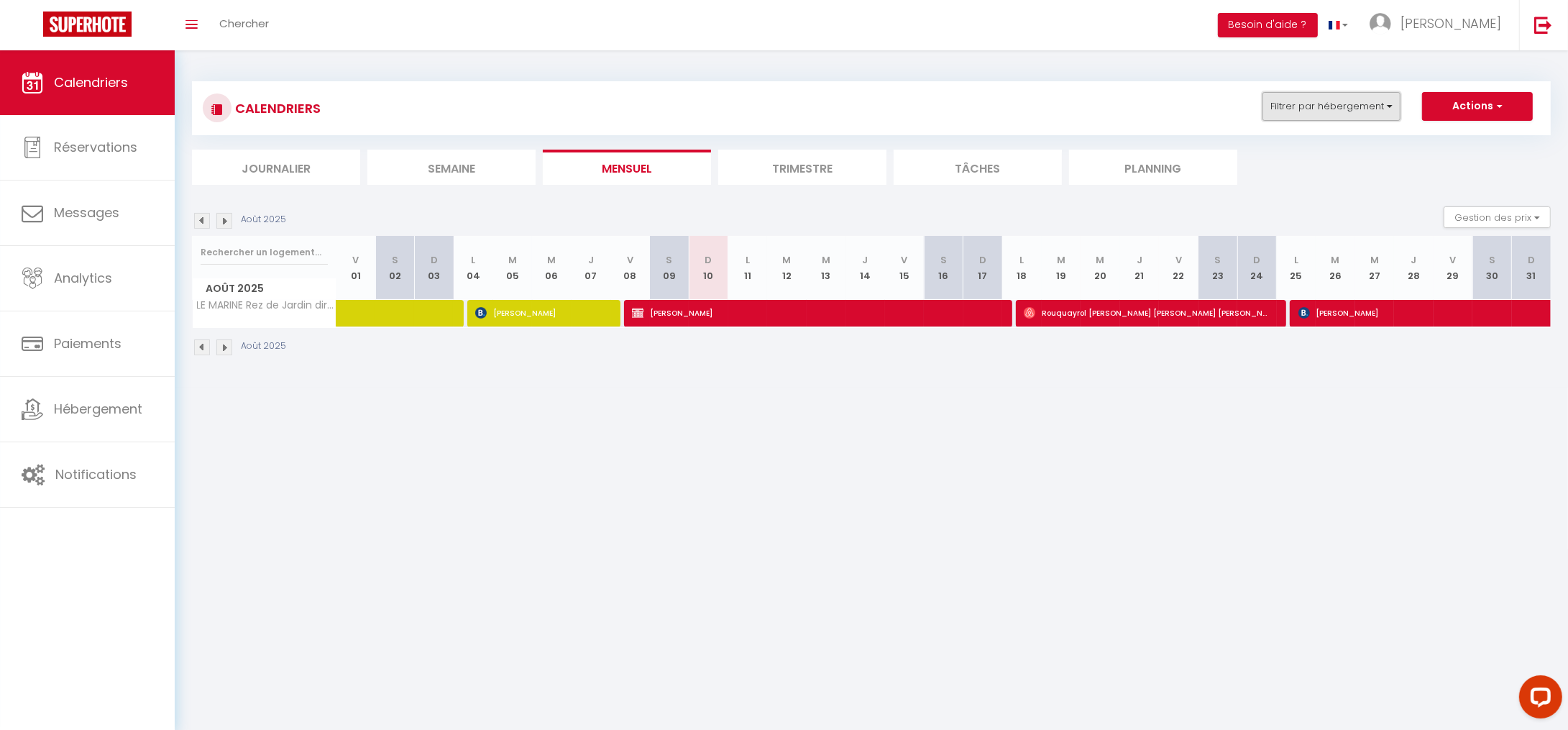
click at [1321, 108] on button "Filtrer par hébergement" at bounding box center [1332, 106] width 138 height 29
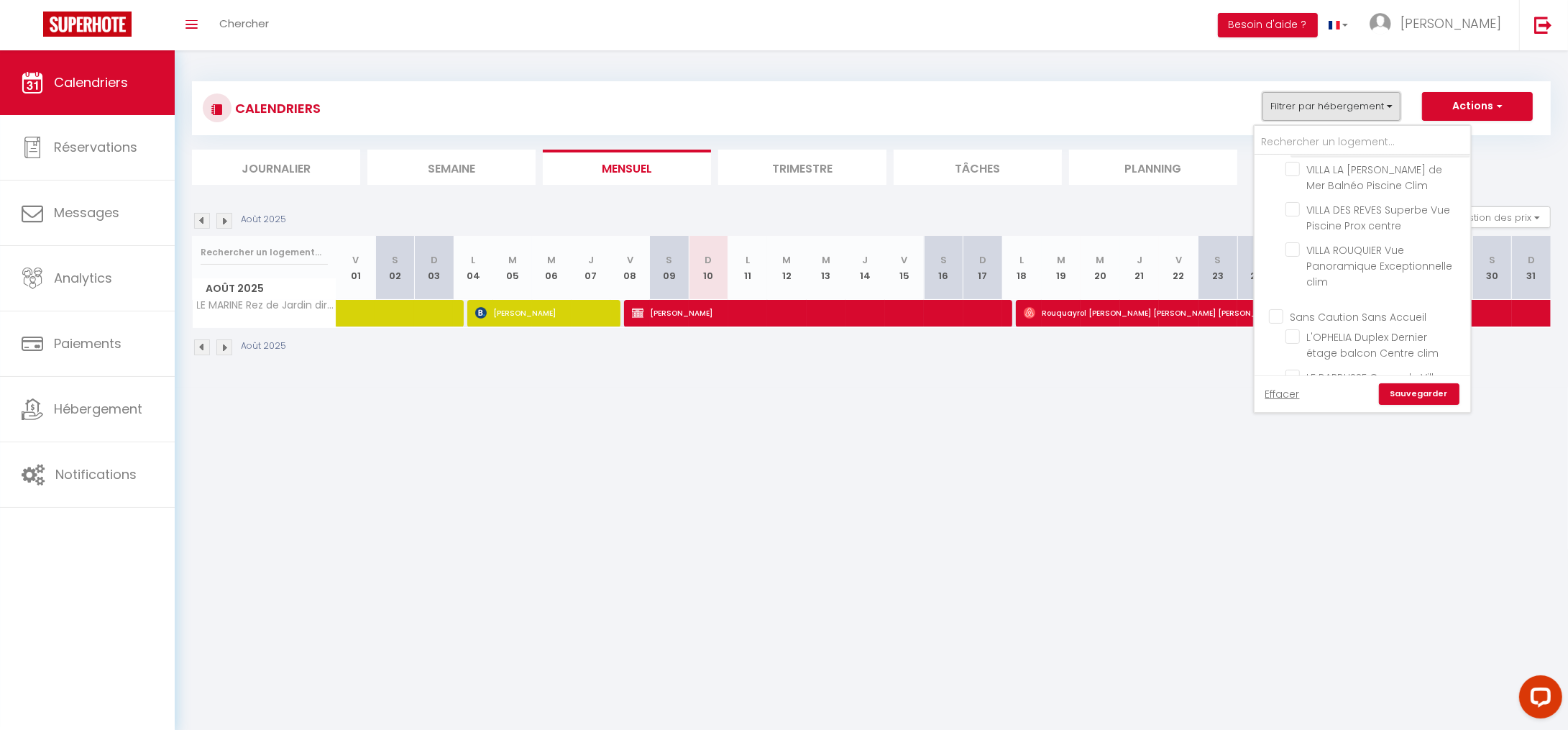
scroll to position [295, 0]
click at [1283, 268] on input "Sans Caution Sans Accueil" at bounding box center [1377, 275] width 216 height 14
checkbox input "true"
checkbox input "false"
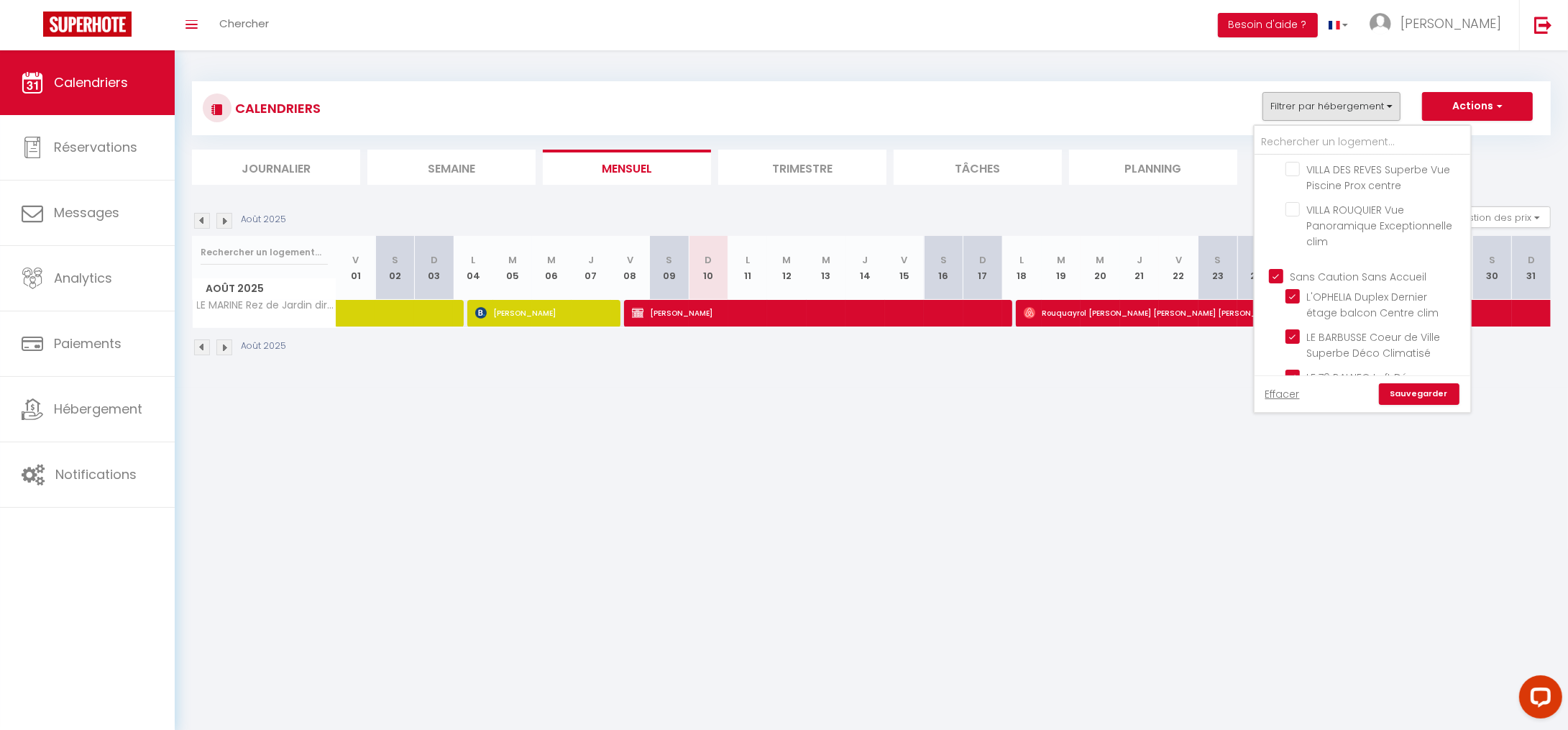
checkbox input "false"
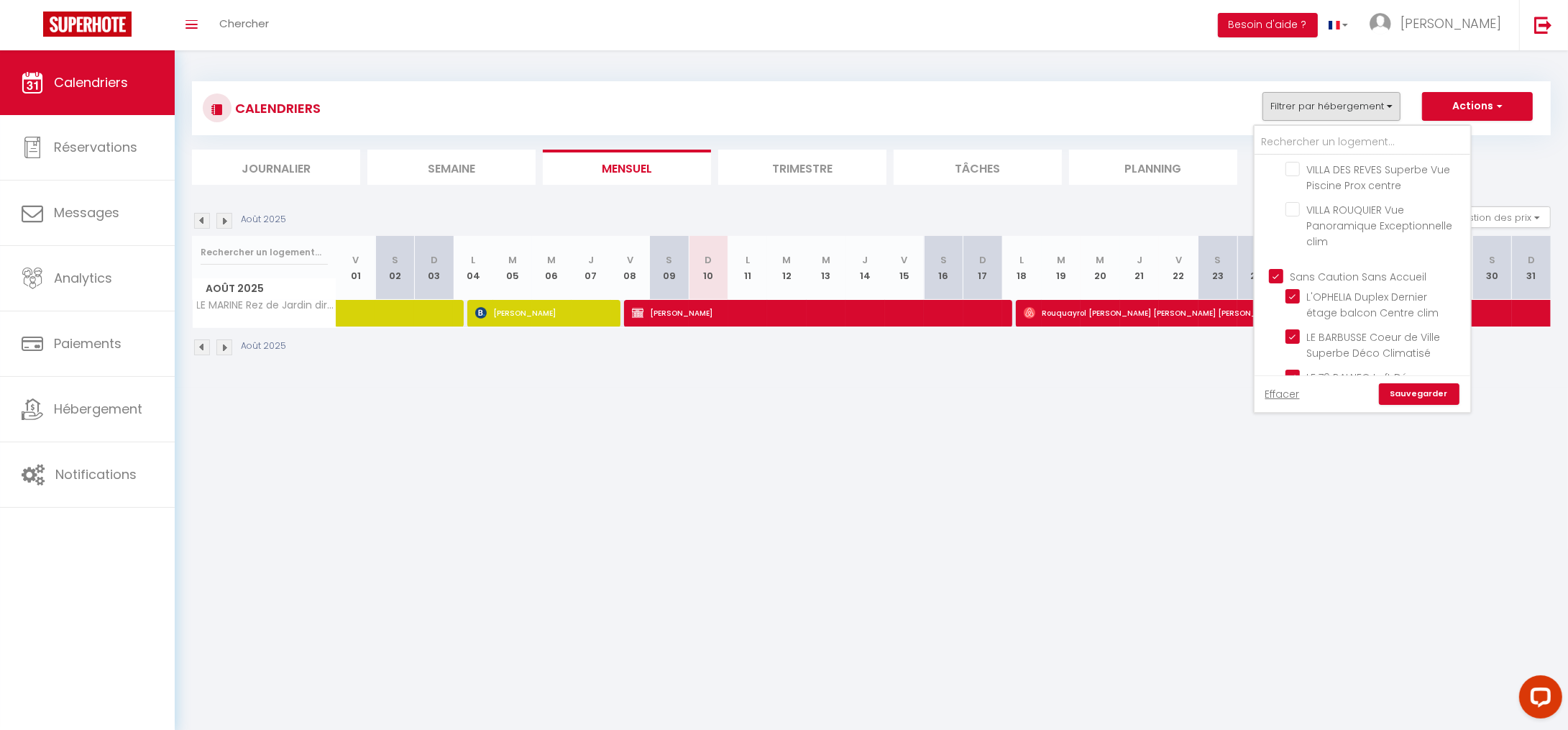
checkbox input "false"
checkbox input "true"
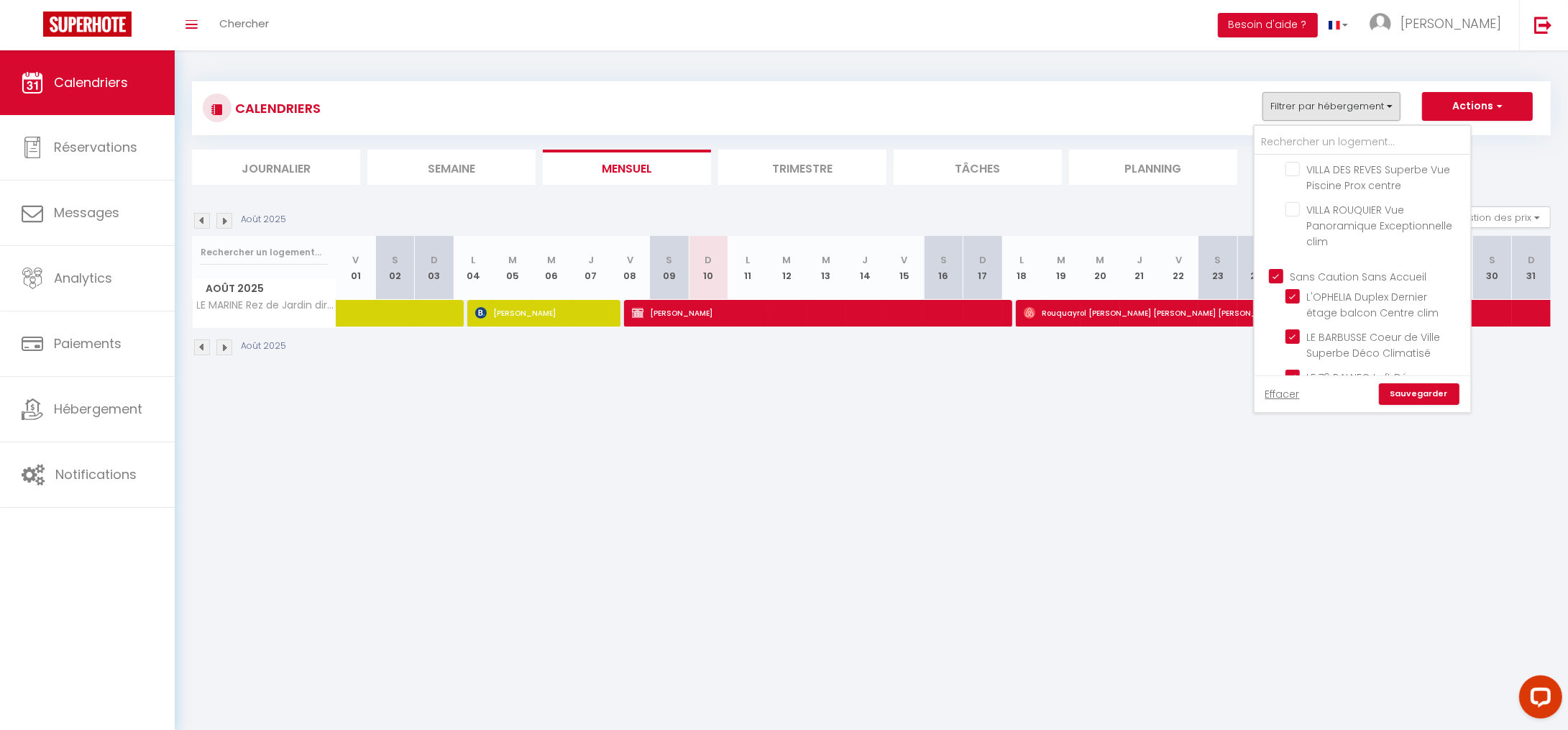
checkbox input "true"
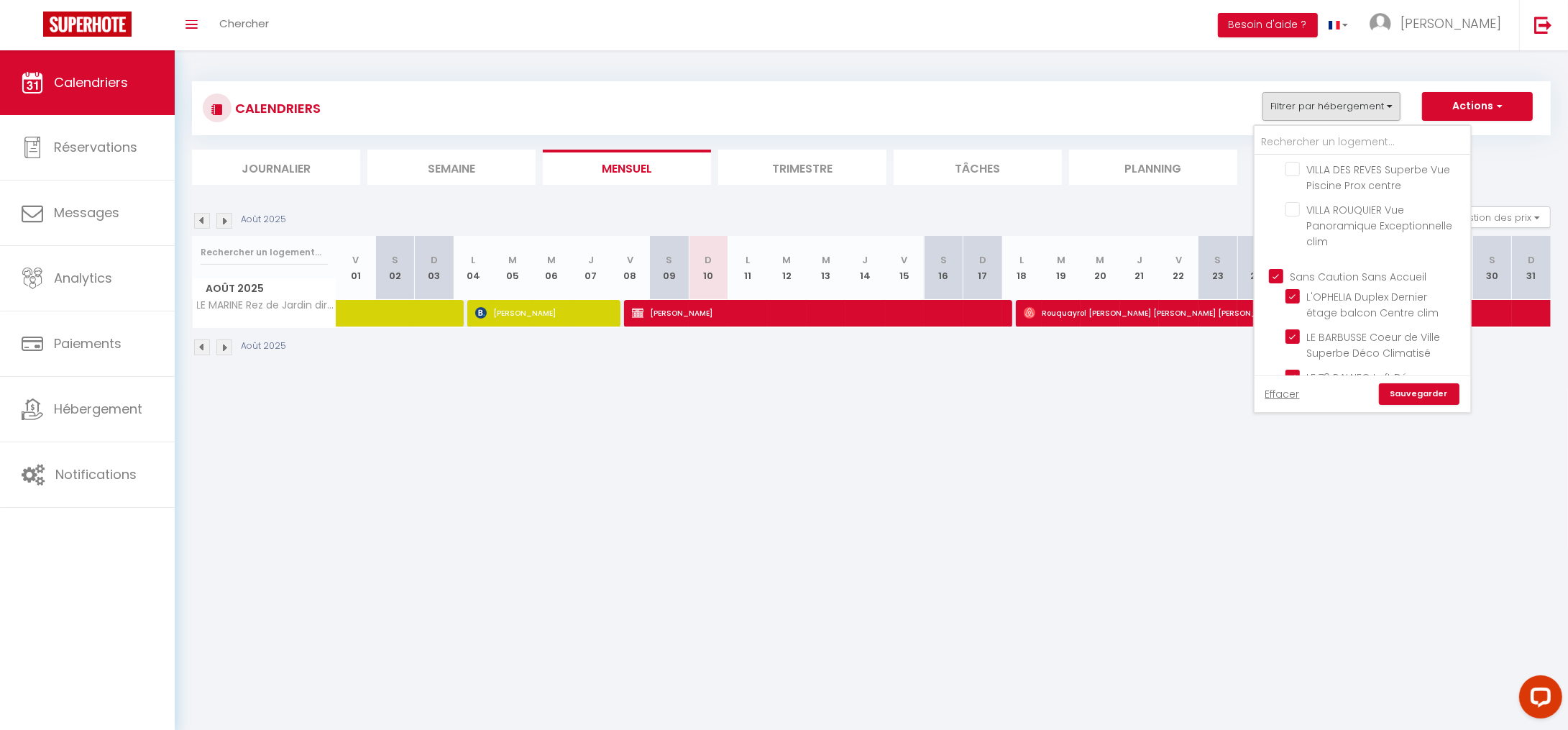
checkbox input "true"
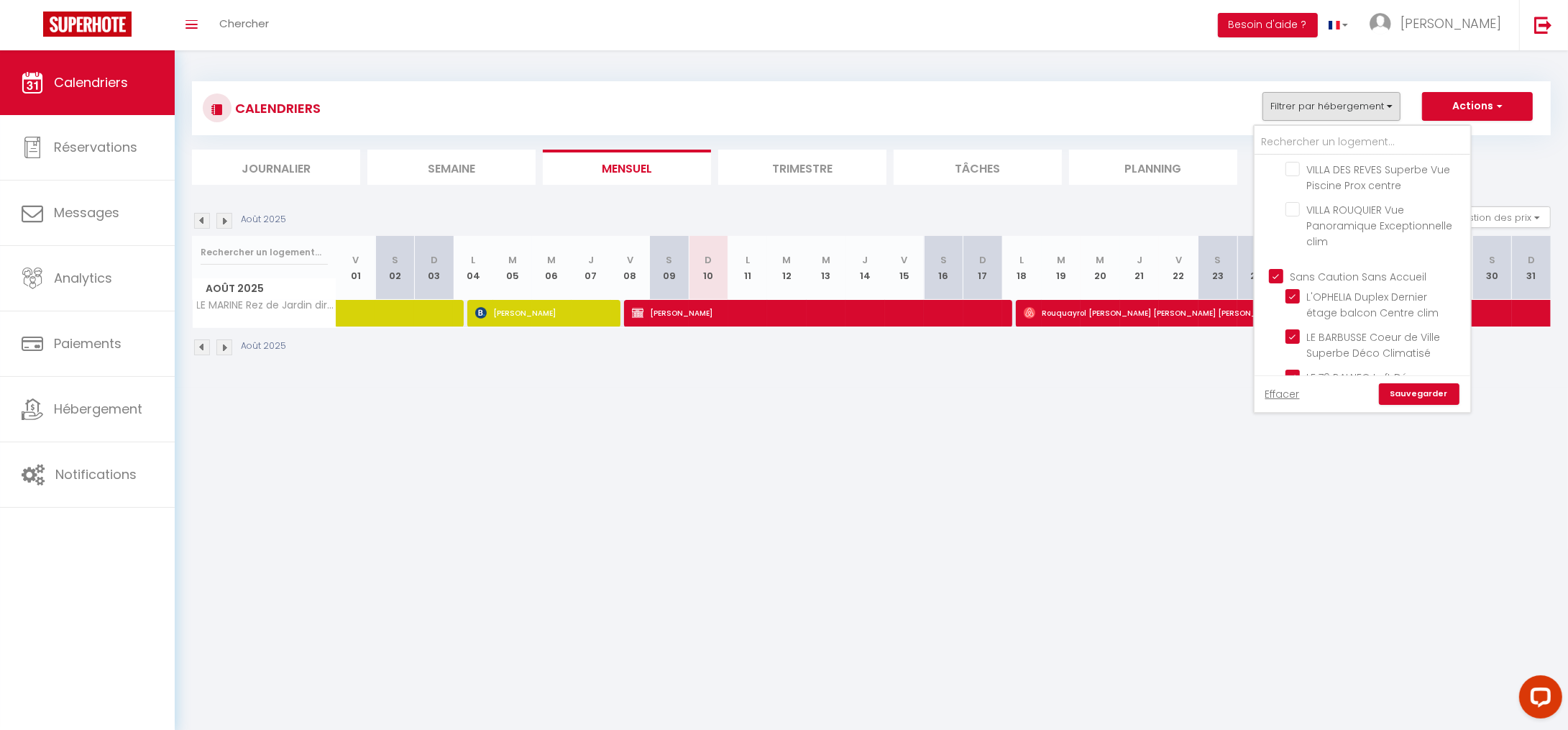
checkbox input "true"
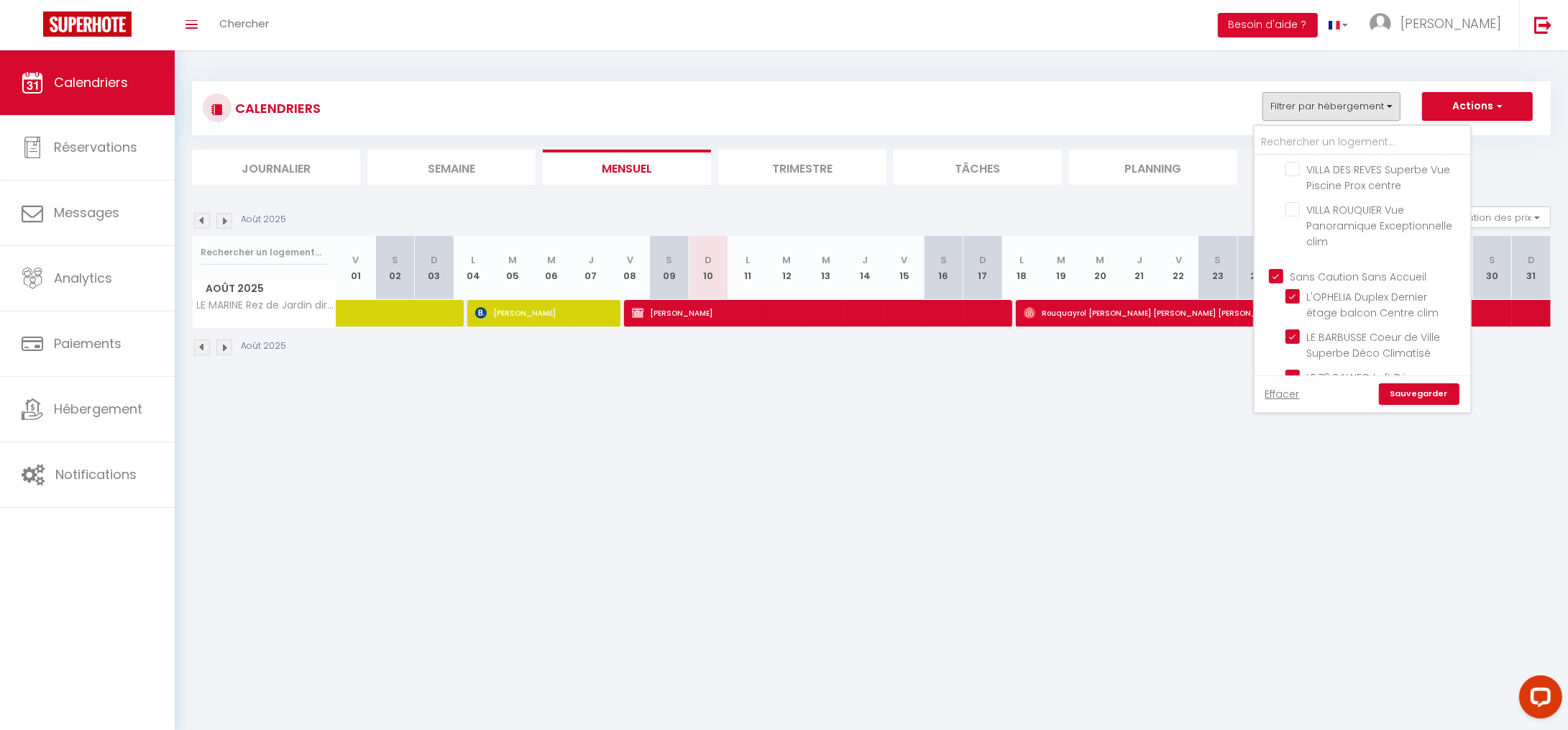
checkbox input "true"
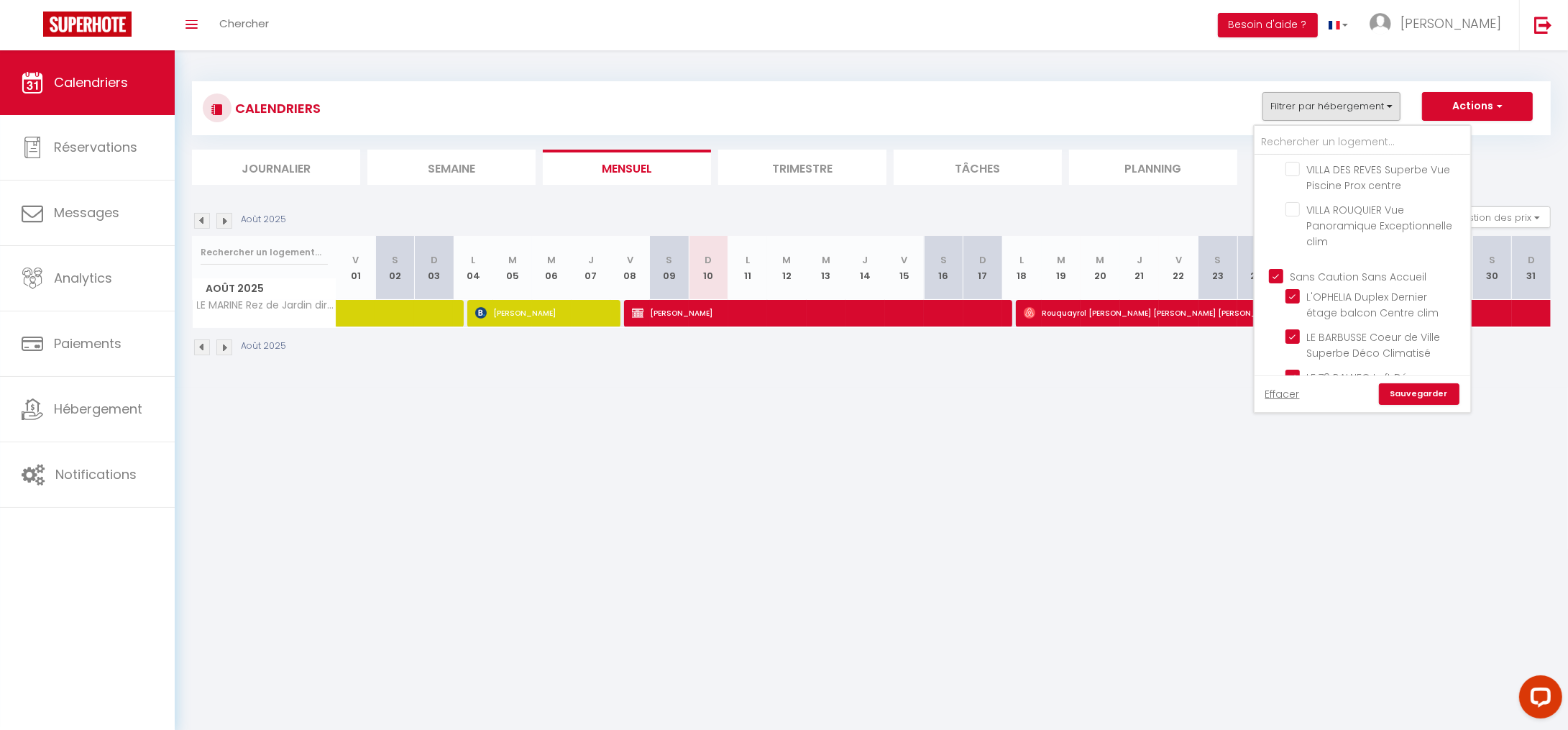
checkbox input "true"
click at [1272, 268] on input "Sans Caution Sans Accueil" at bounding box center [1377, 275] width 216 height 14
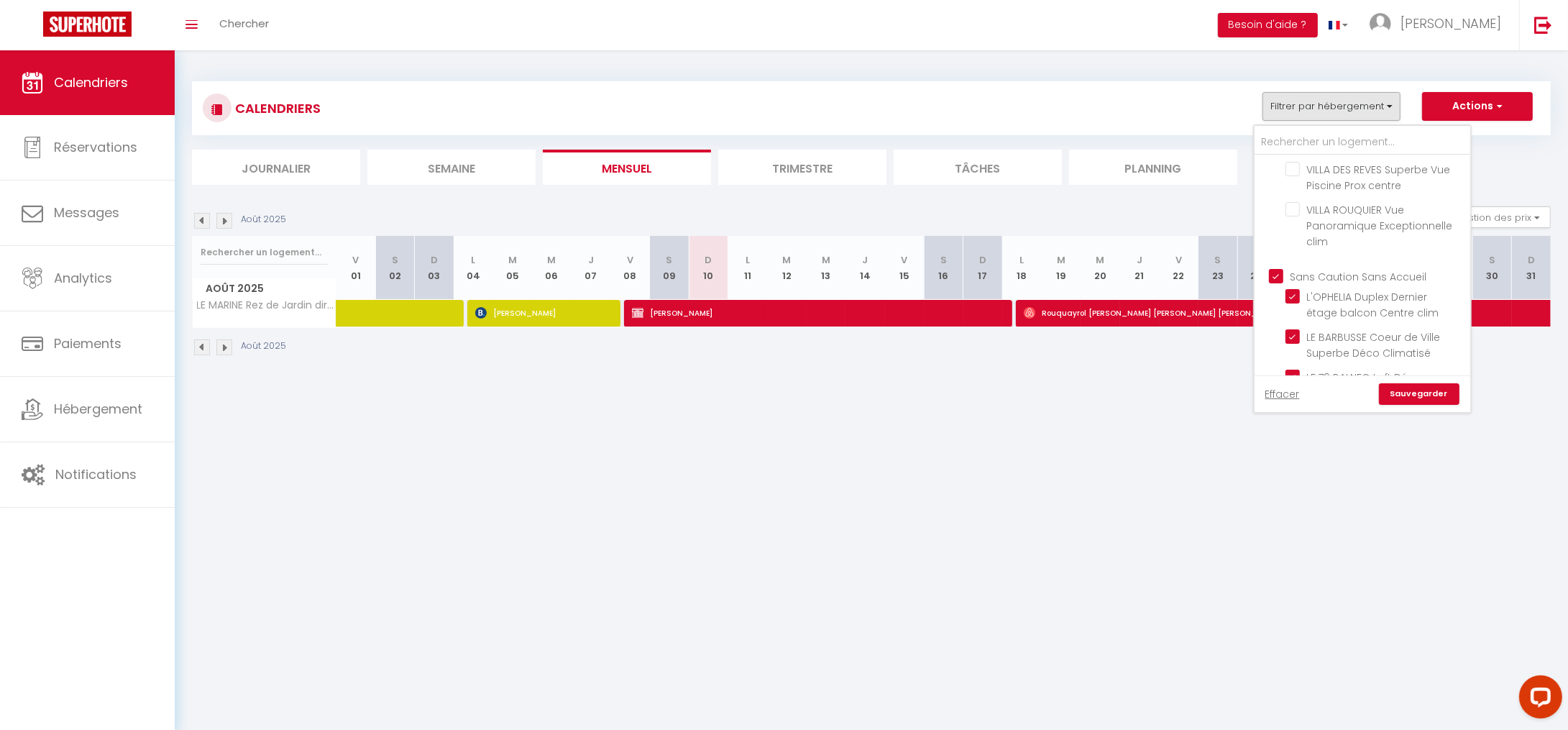
checkbox input "false"
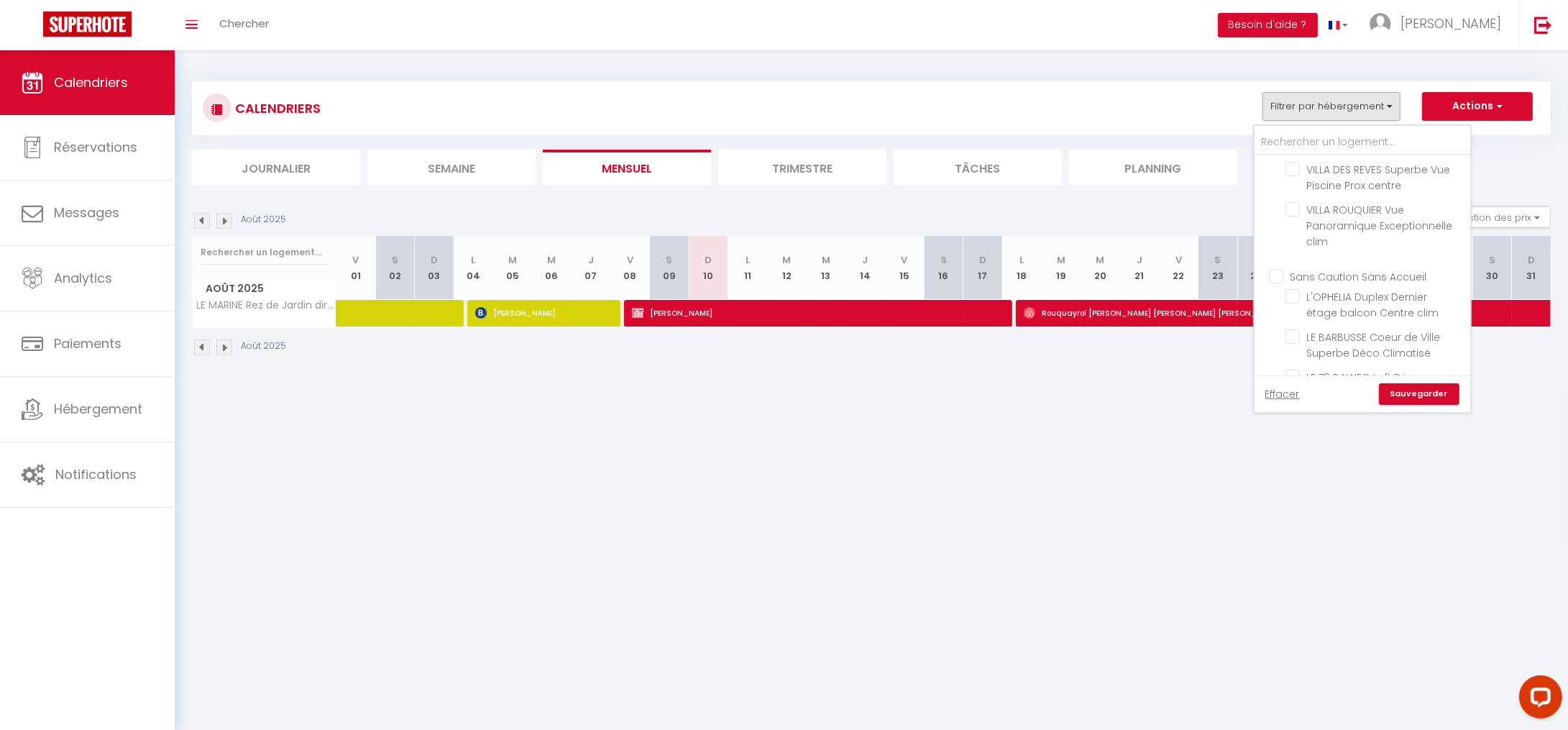
checkbox input "false"
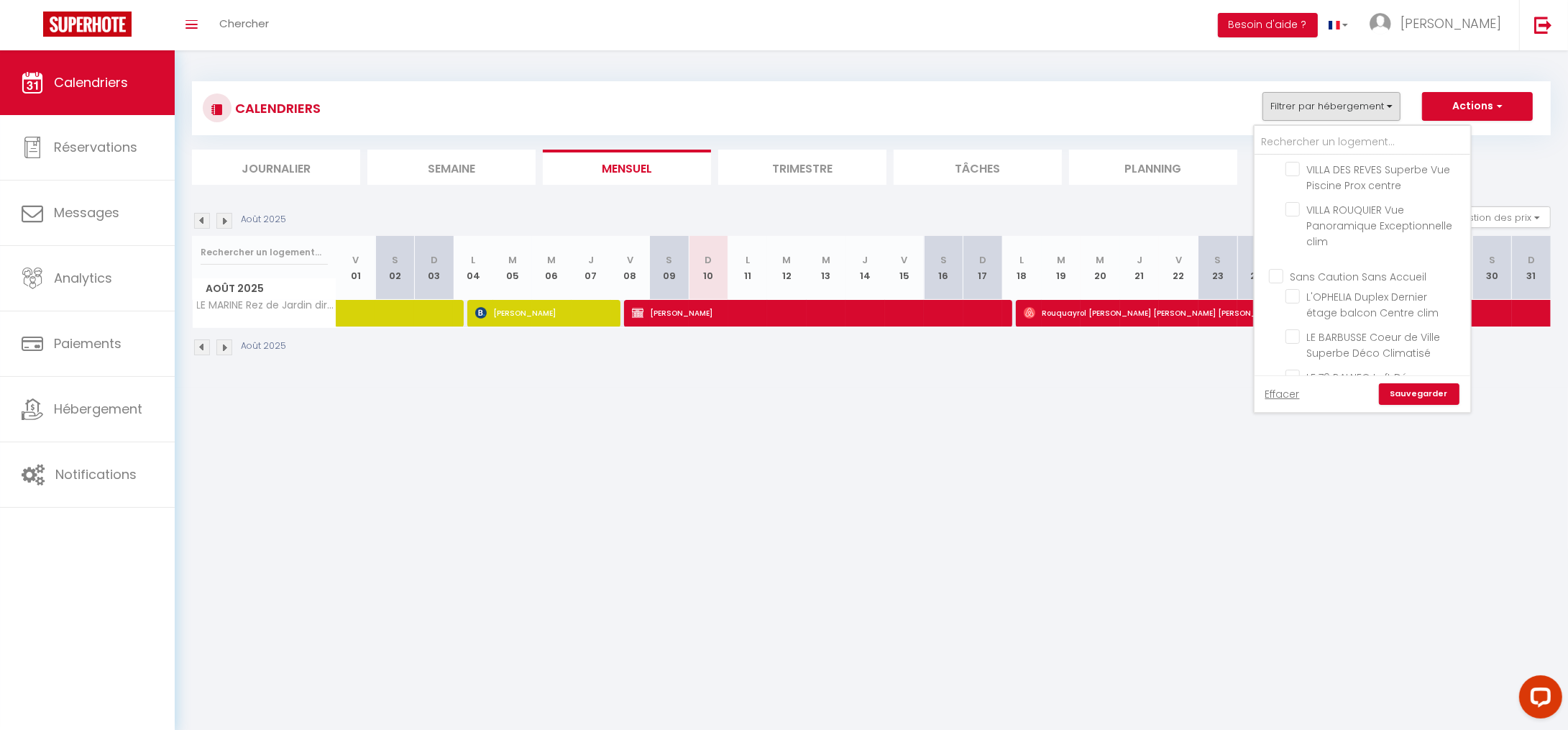
checkbox input "false"
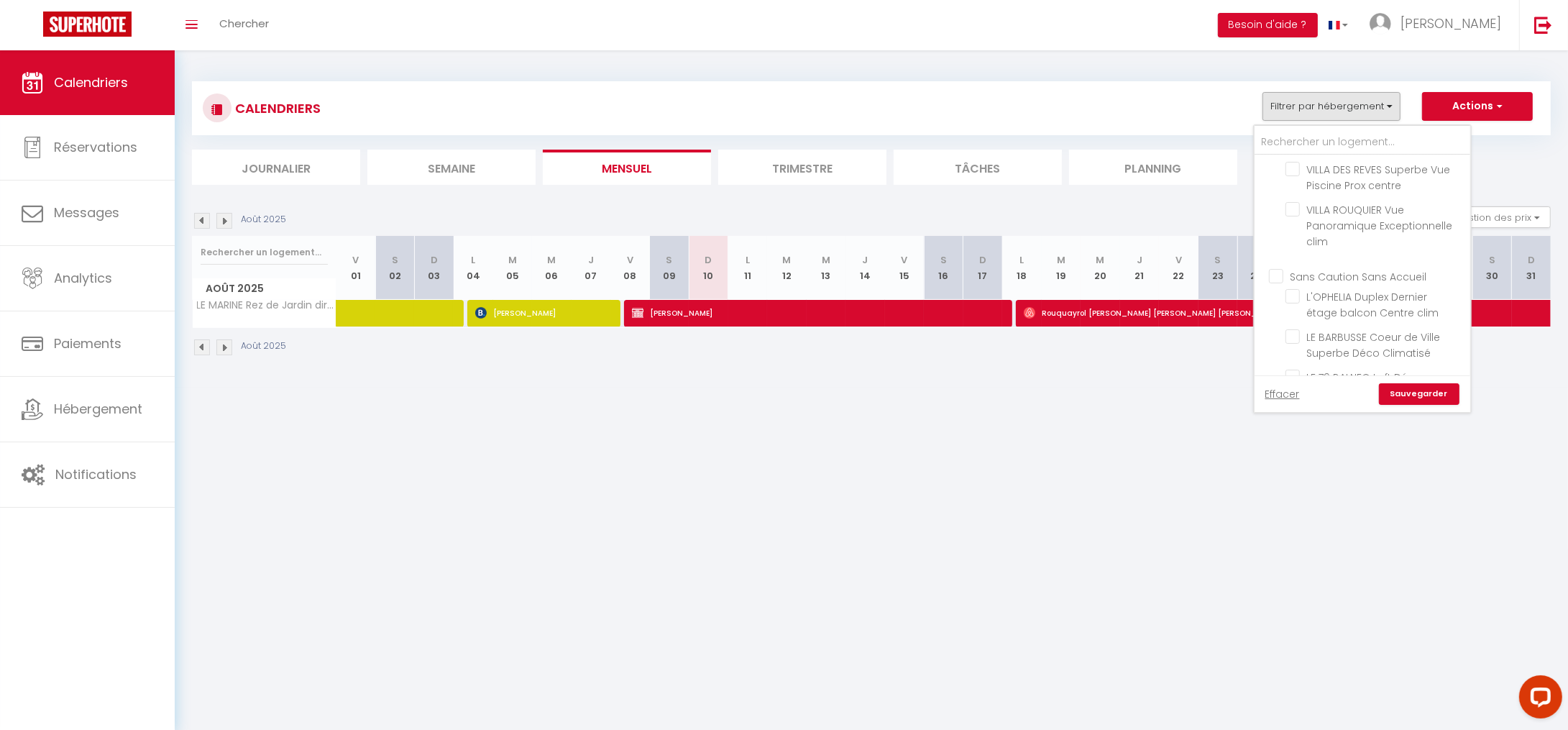
checkbox input "false"
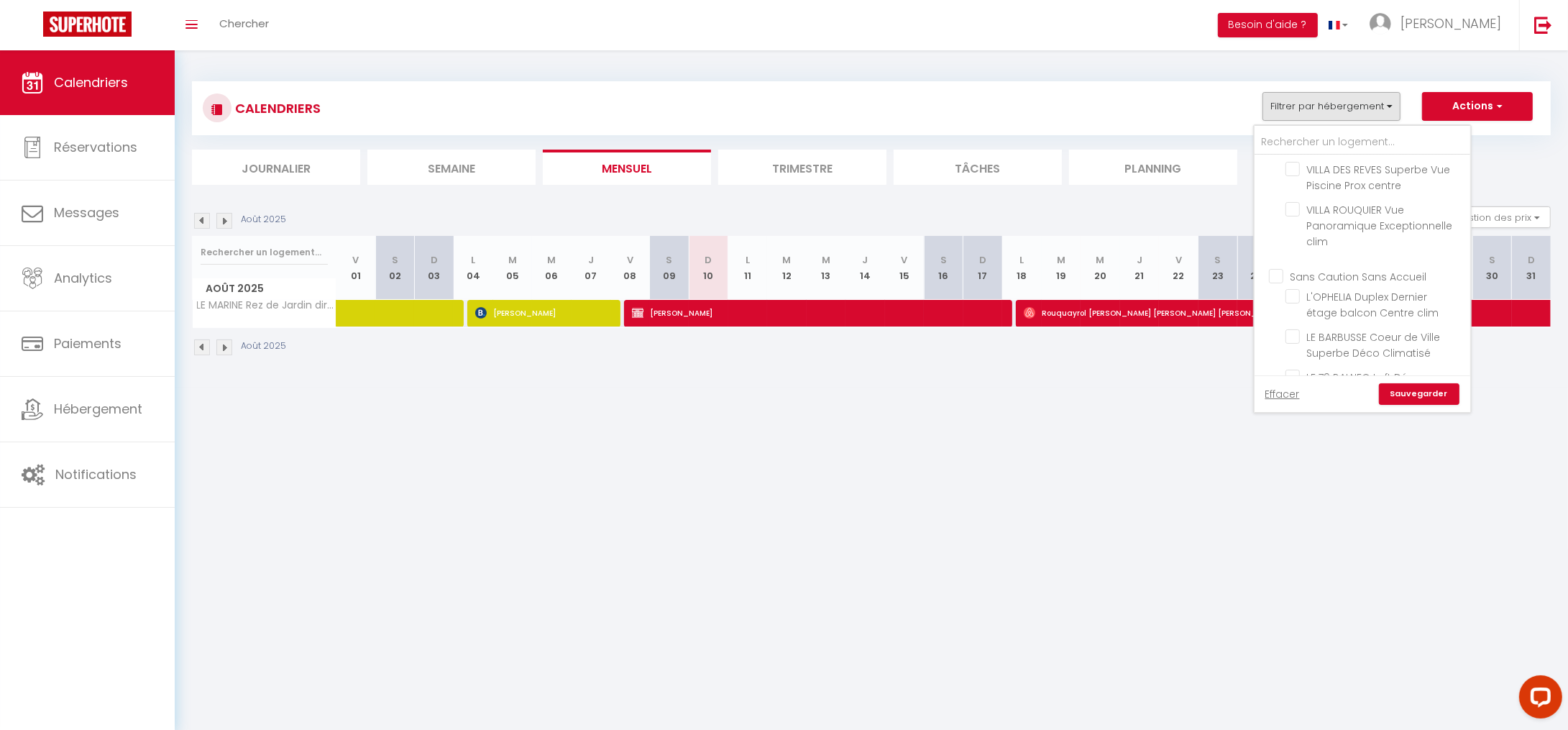
checkbox input "false"
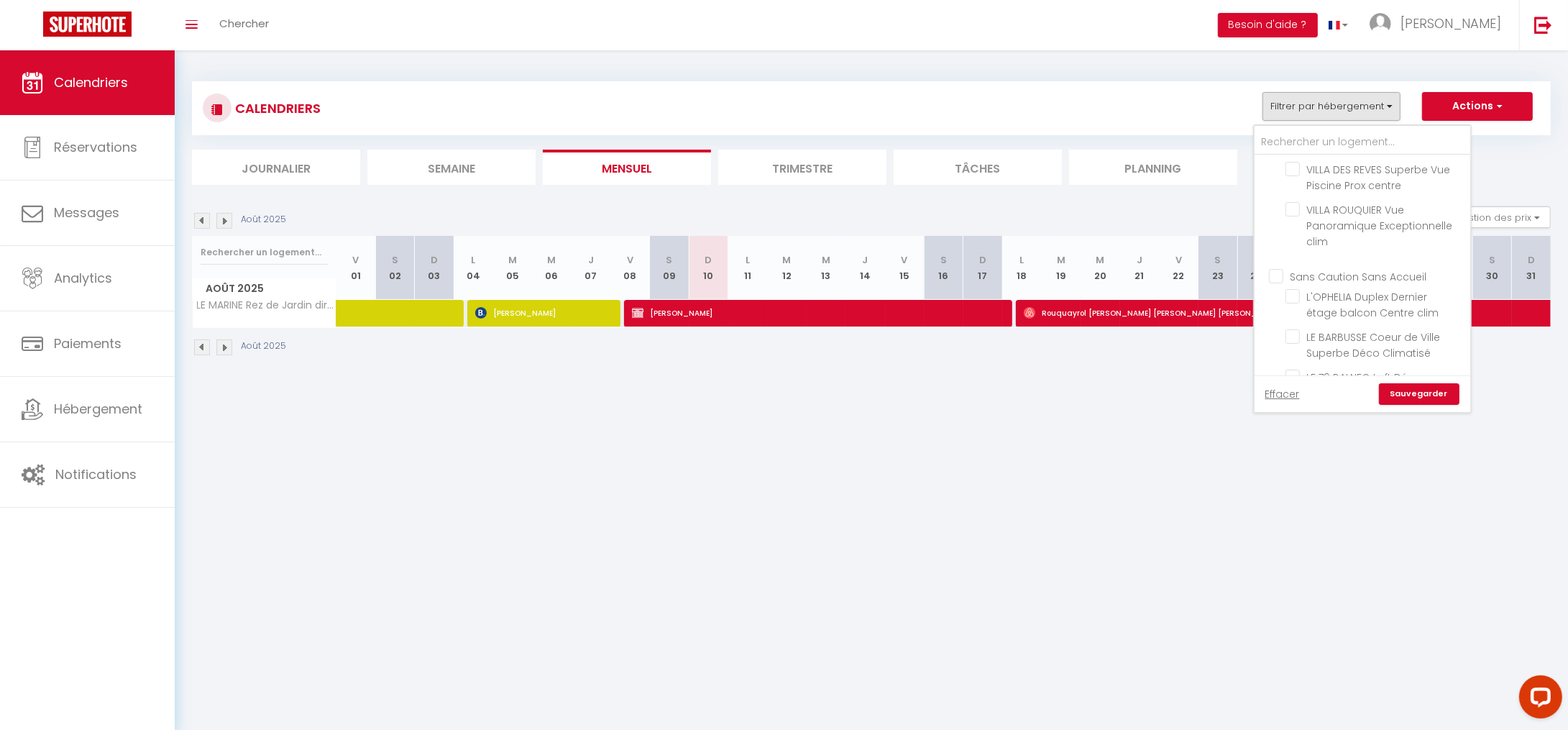
checkbox input "false"
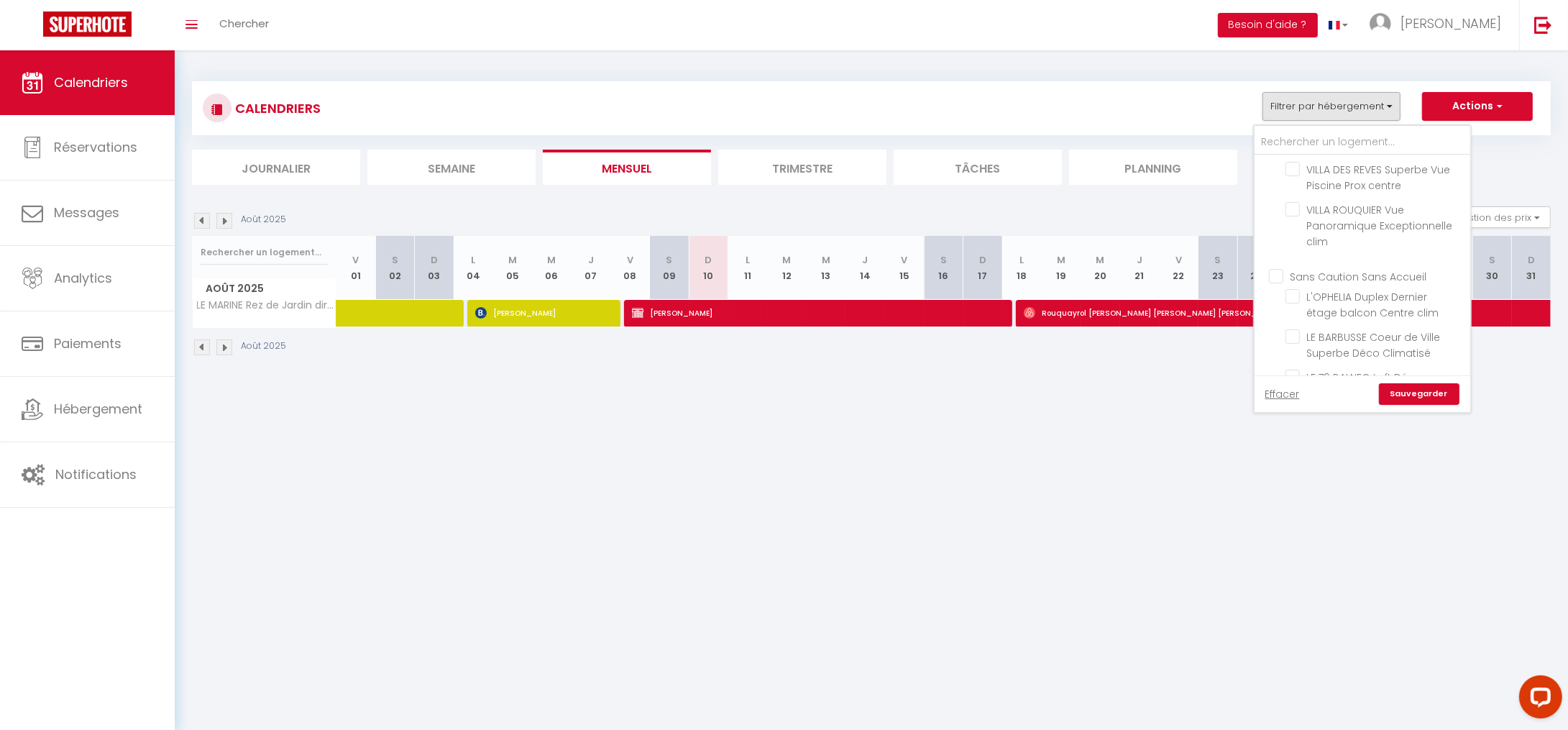
checkbox input "false"
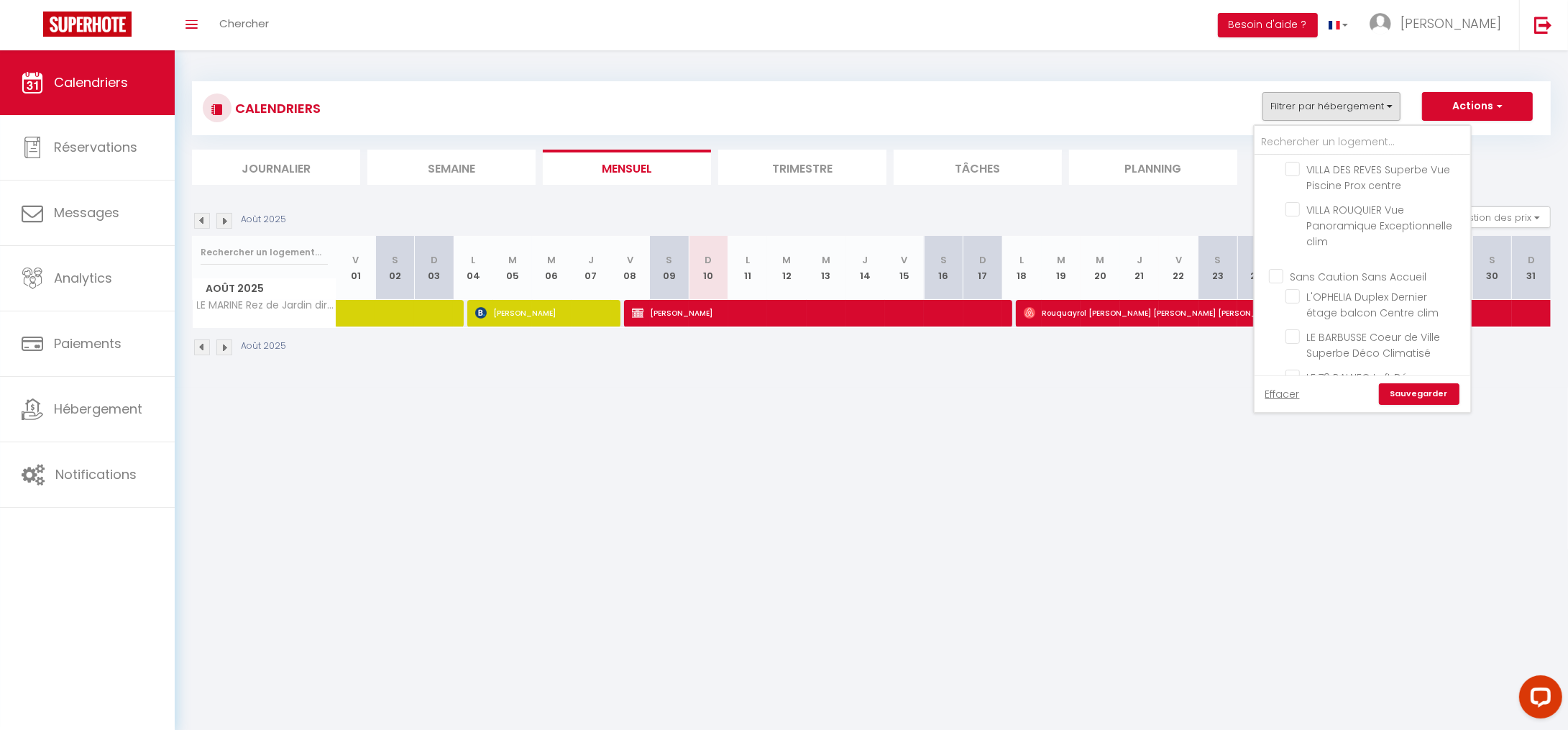
checkbox input "false"
click at [1327, 131] on input "text" at bounding box center [1363, 143] width 216 height 26
type input "p"
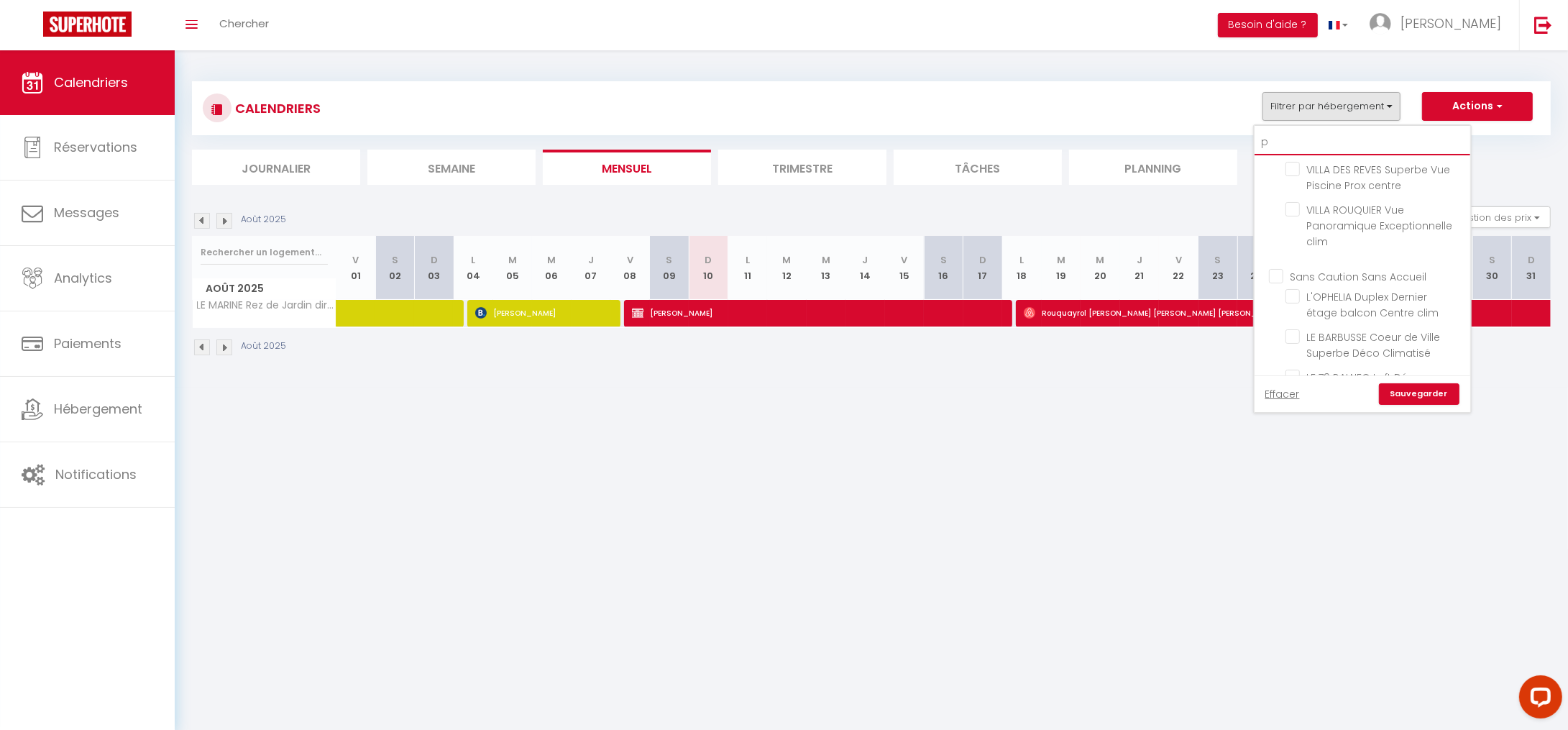
checkbox input "false"
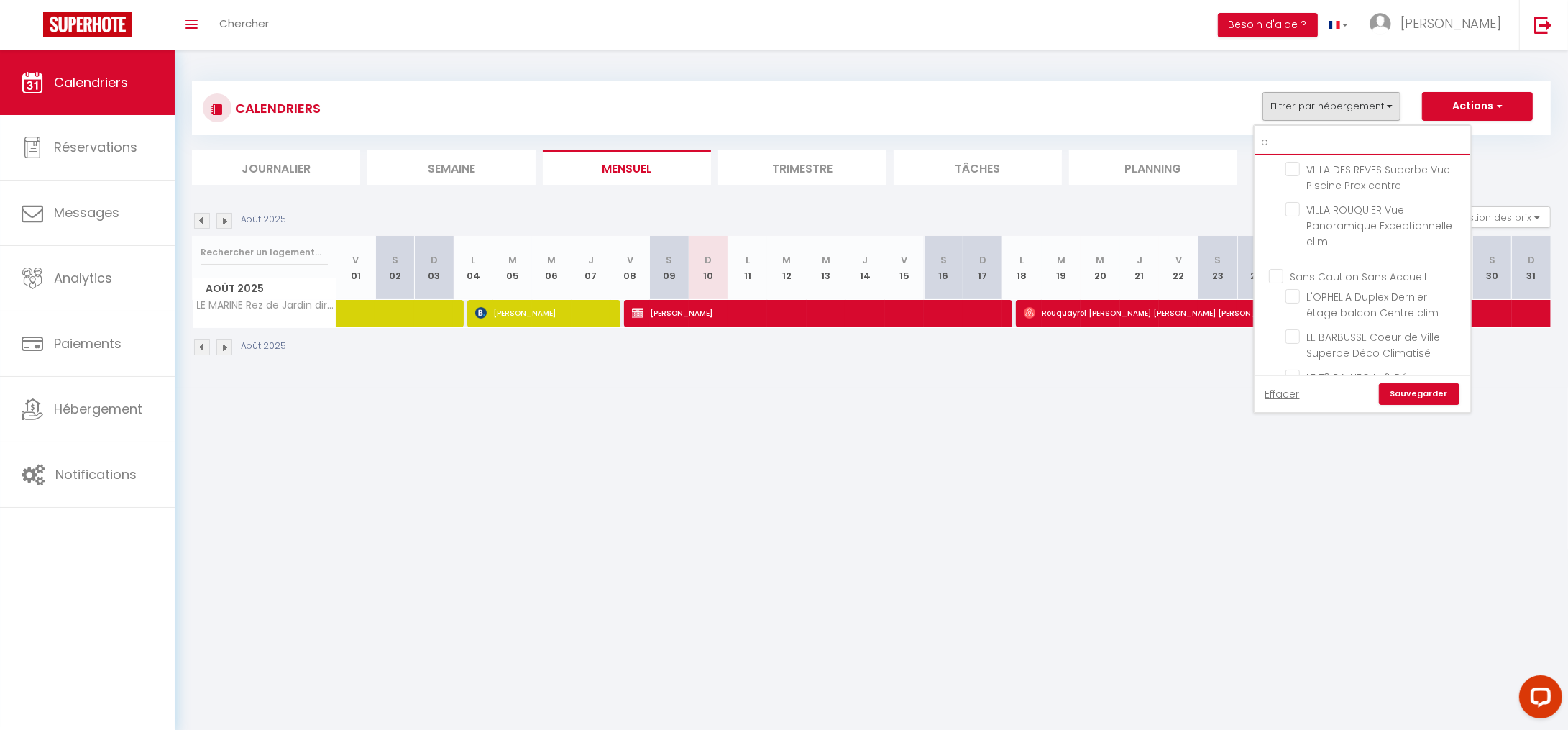
checkbox input "false"
type input "po"
checkbox input "false"
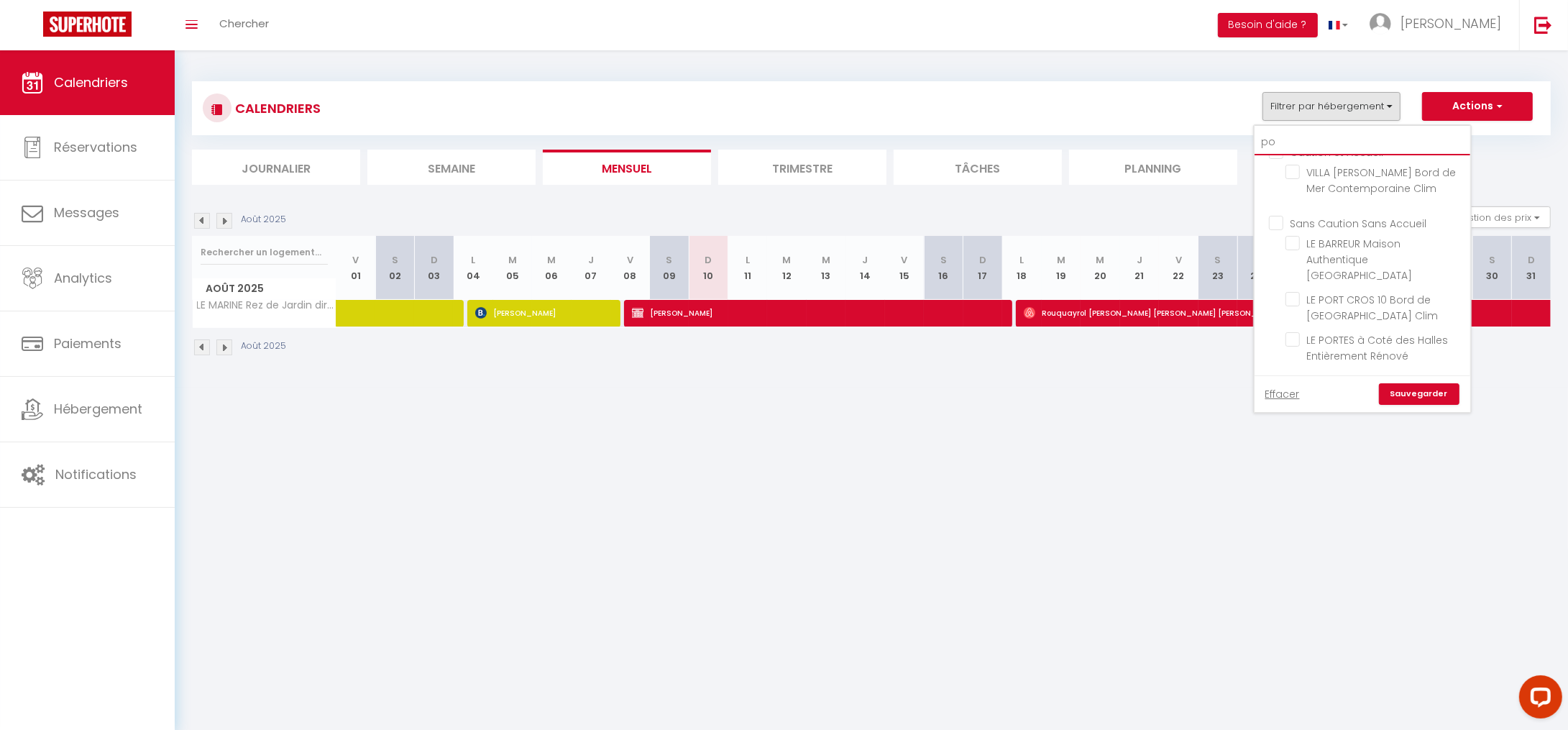
scroll to position [2, 0]
type input "por"
checkbox input "false"
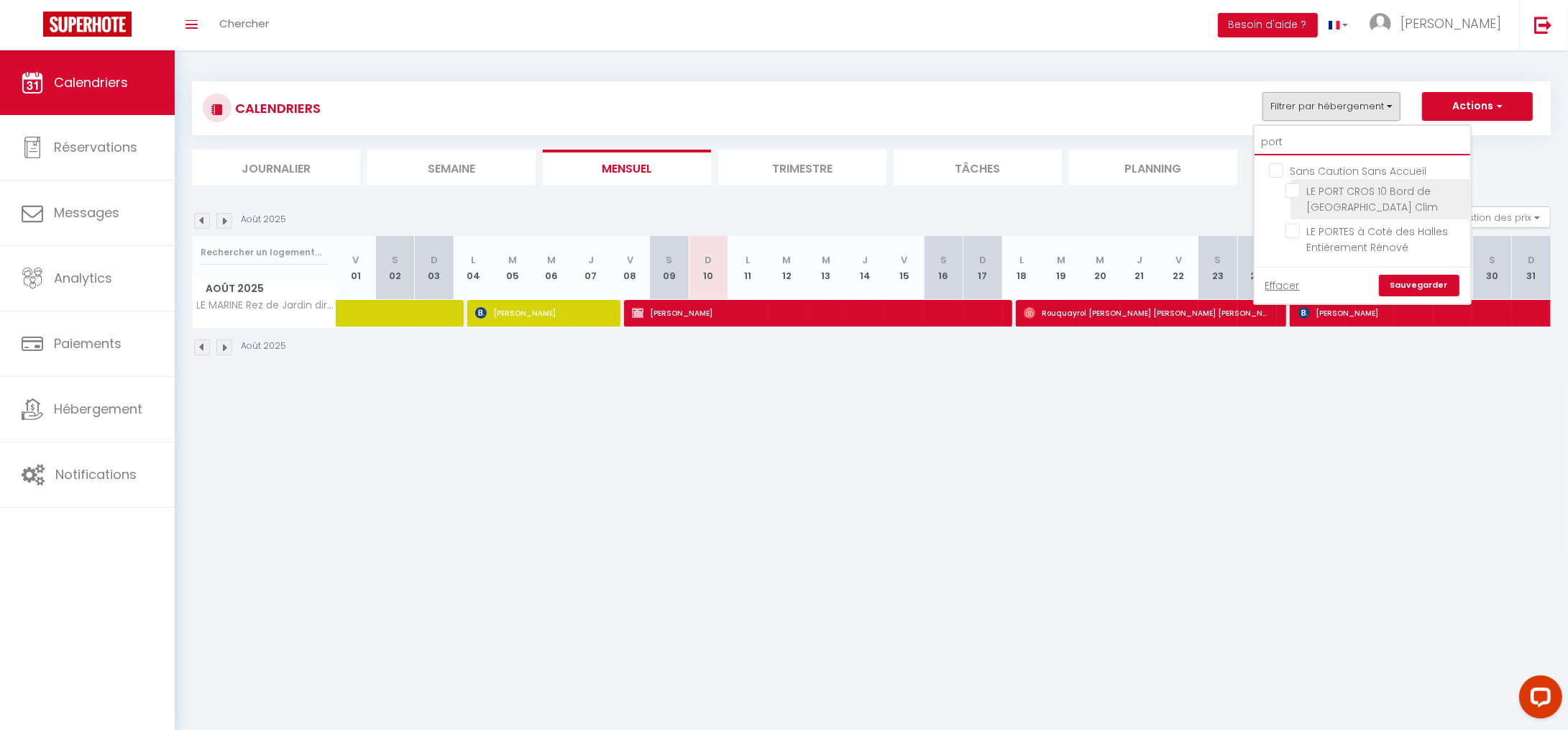
type input "port"
click at [1294, 186] on input "LE PORT CROS 10 Bord de [GEOGRAPHIC_DATA] Clim" at bounding box center [1376, 190] width 180 height 14
checkbox input "true"
click at [1398, 283] on link "Sauvegarder" at bounding box center [1420, 285] width 81 height 22
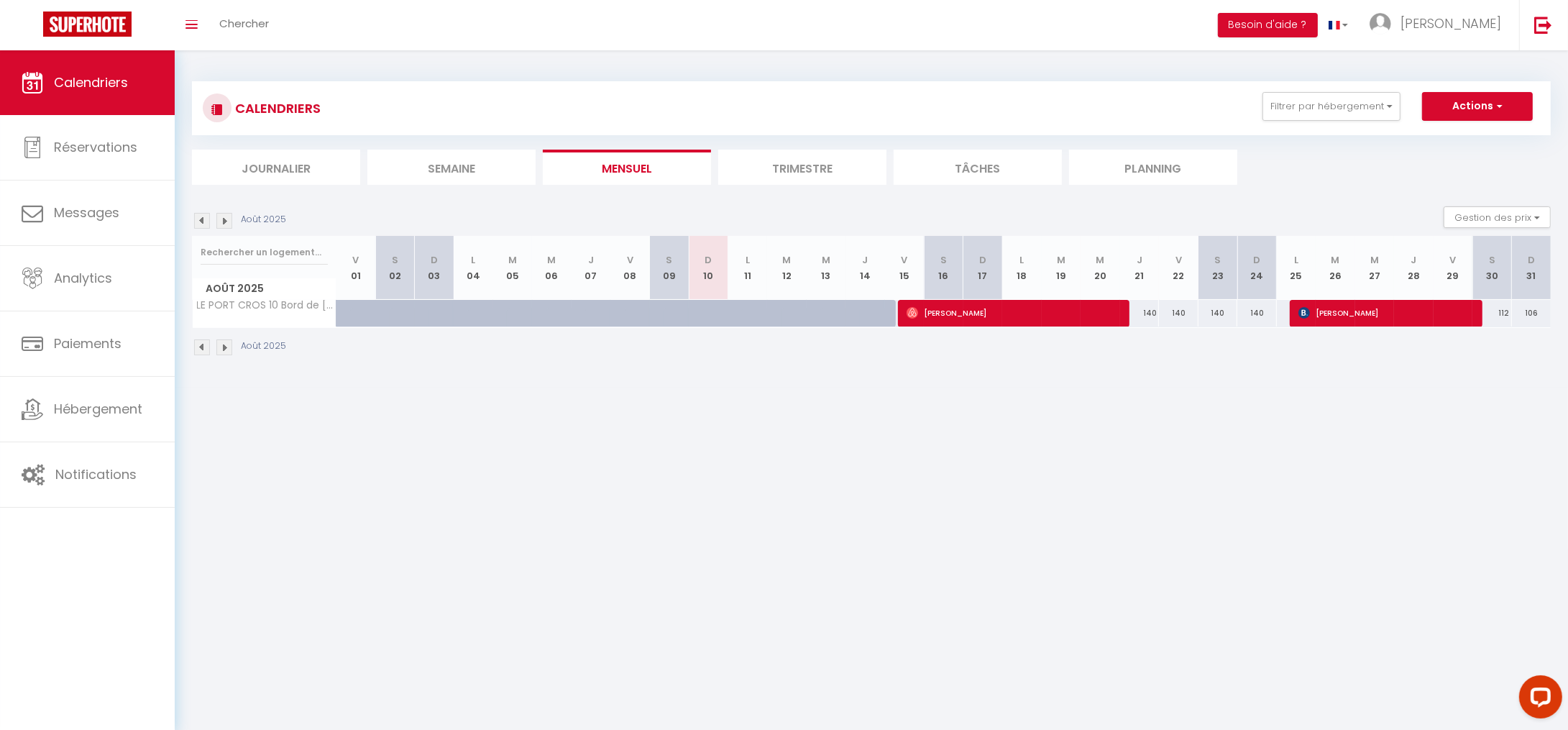
click at [196, 352] on img at bounding box center [202, 347] width 16 height 16
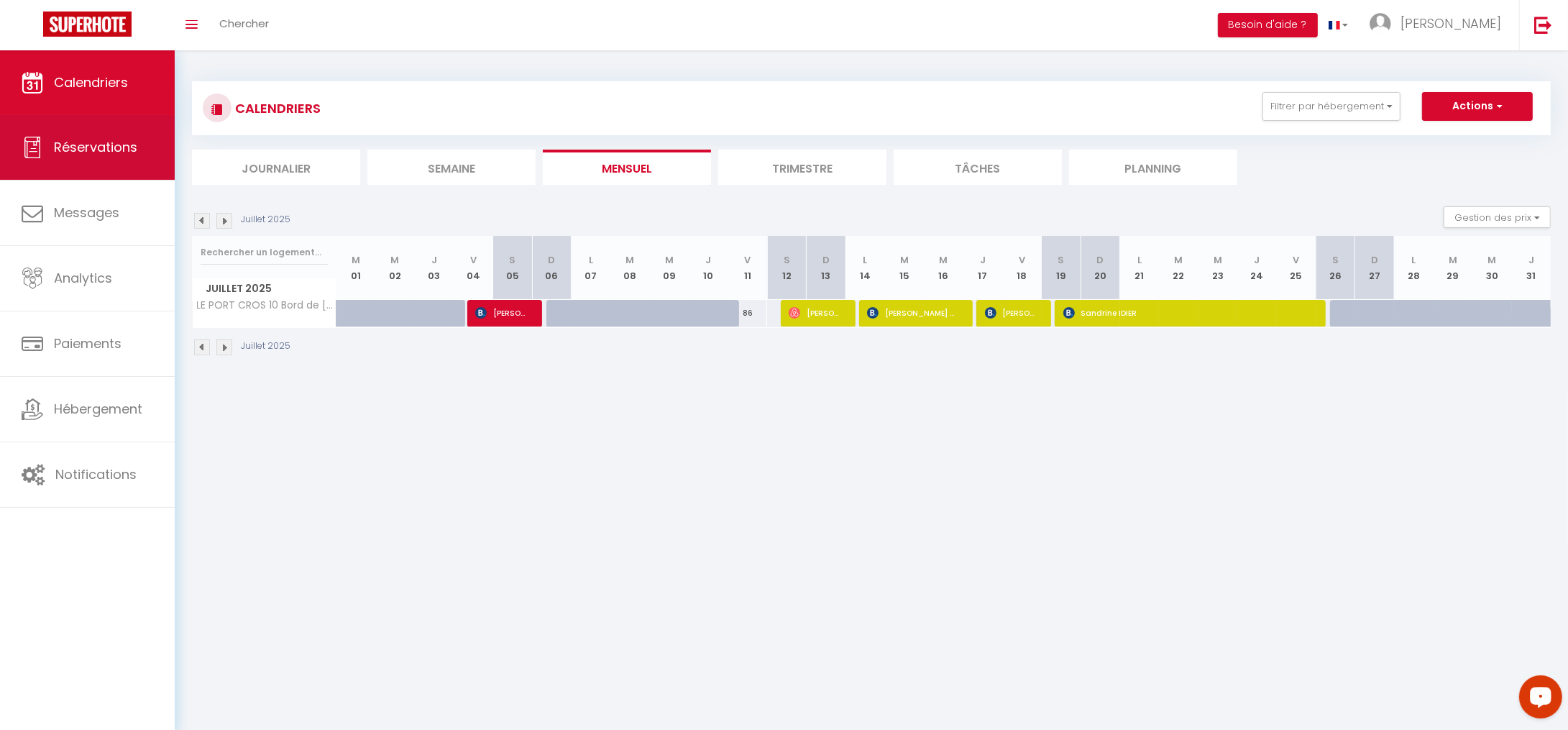
click at [87, 152] on span "Réservations" at bounding box center [96, 146] width 83 height 18
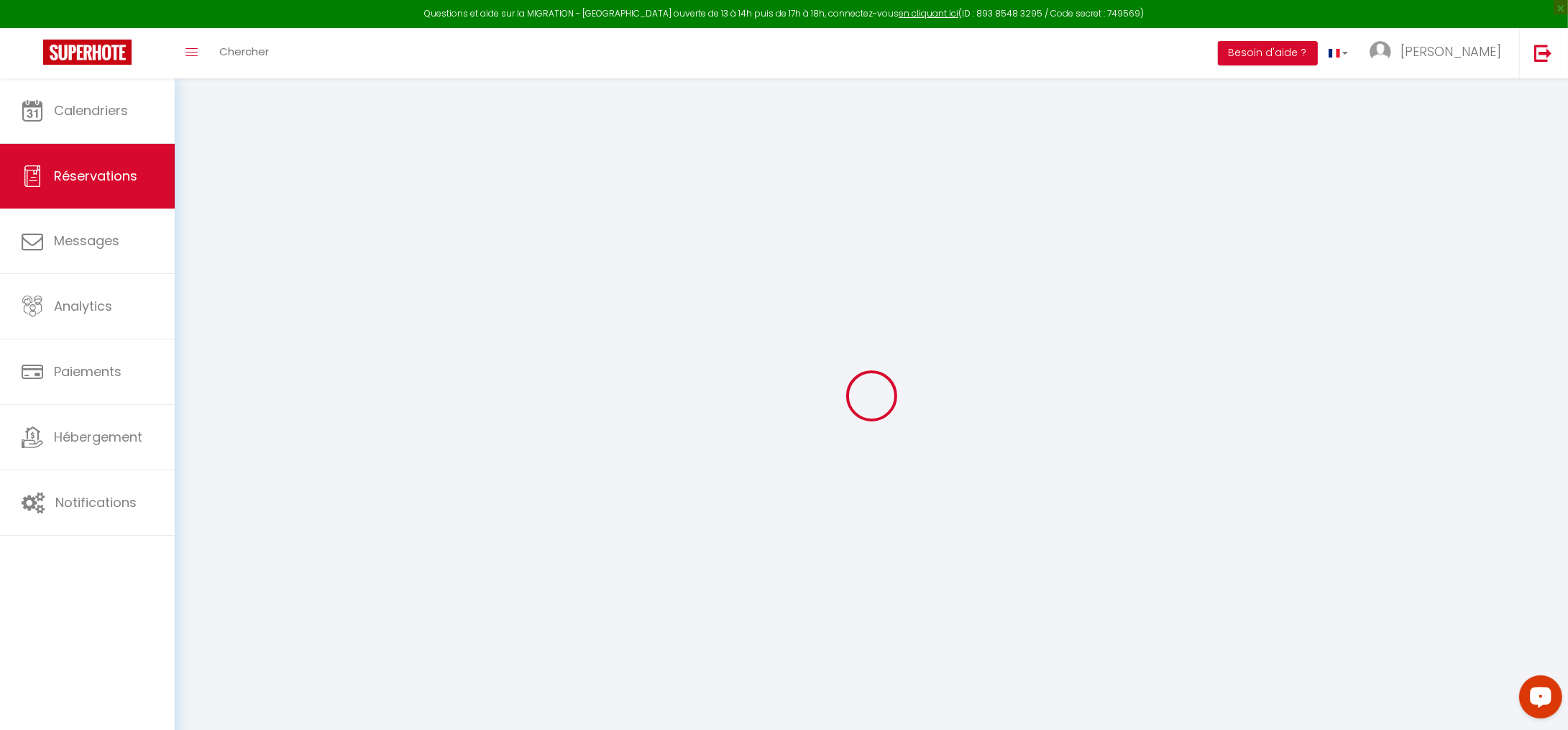
select select "all"
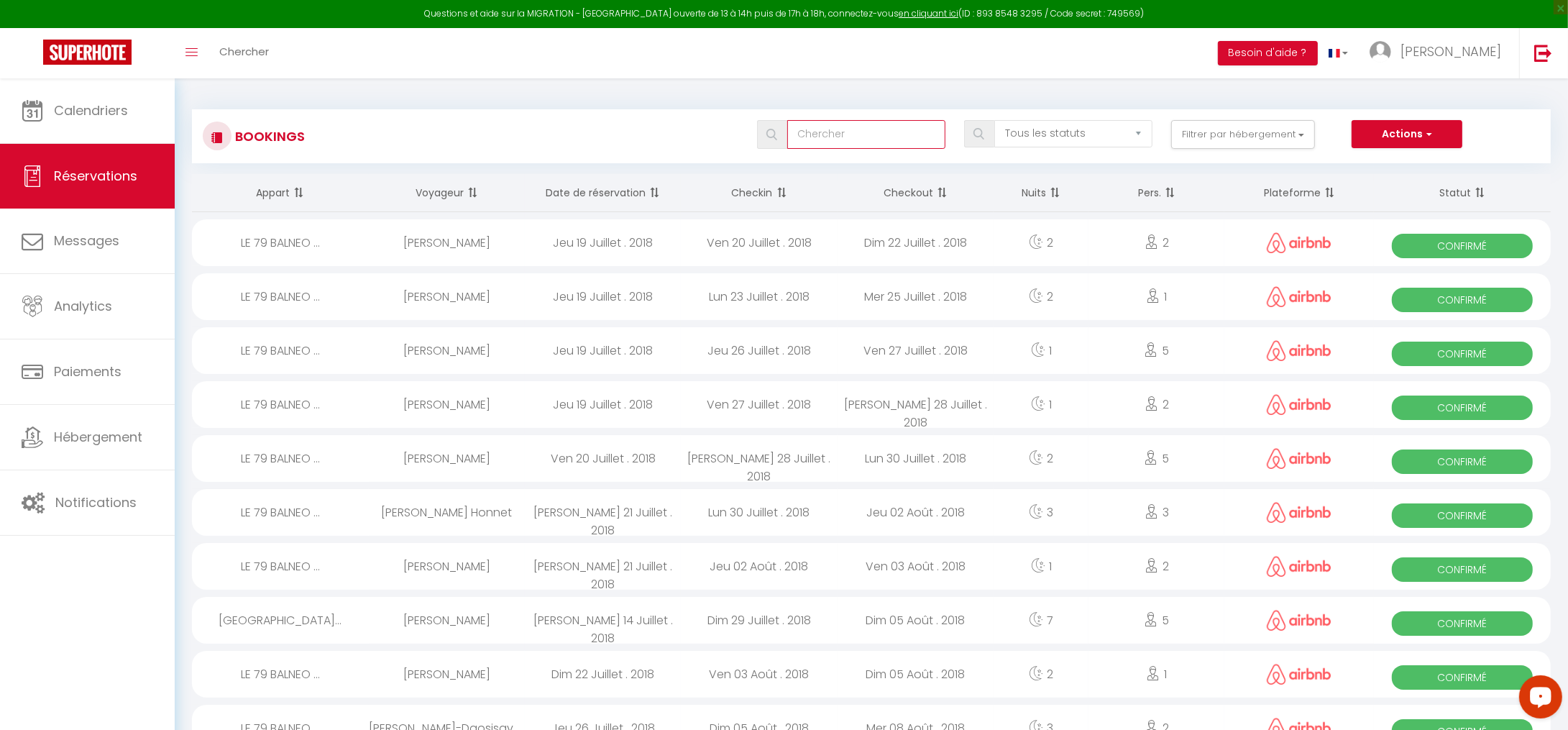
click at [836, 140] on input "text" at bounding box center [867, 134] width 158 height 29
paste input "5849179"
type input "5849179"
select select
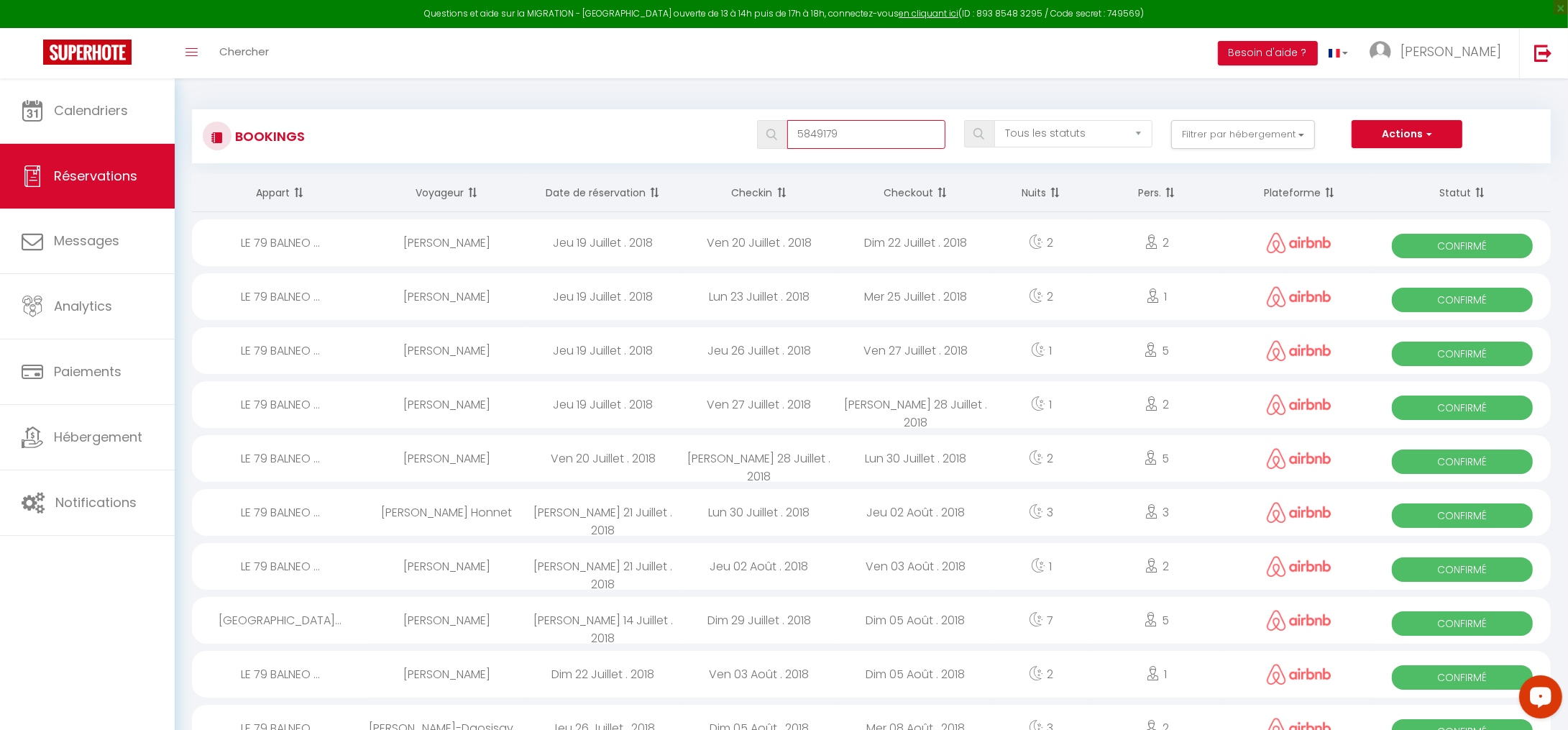
select select
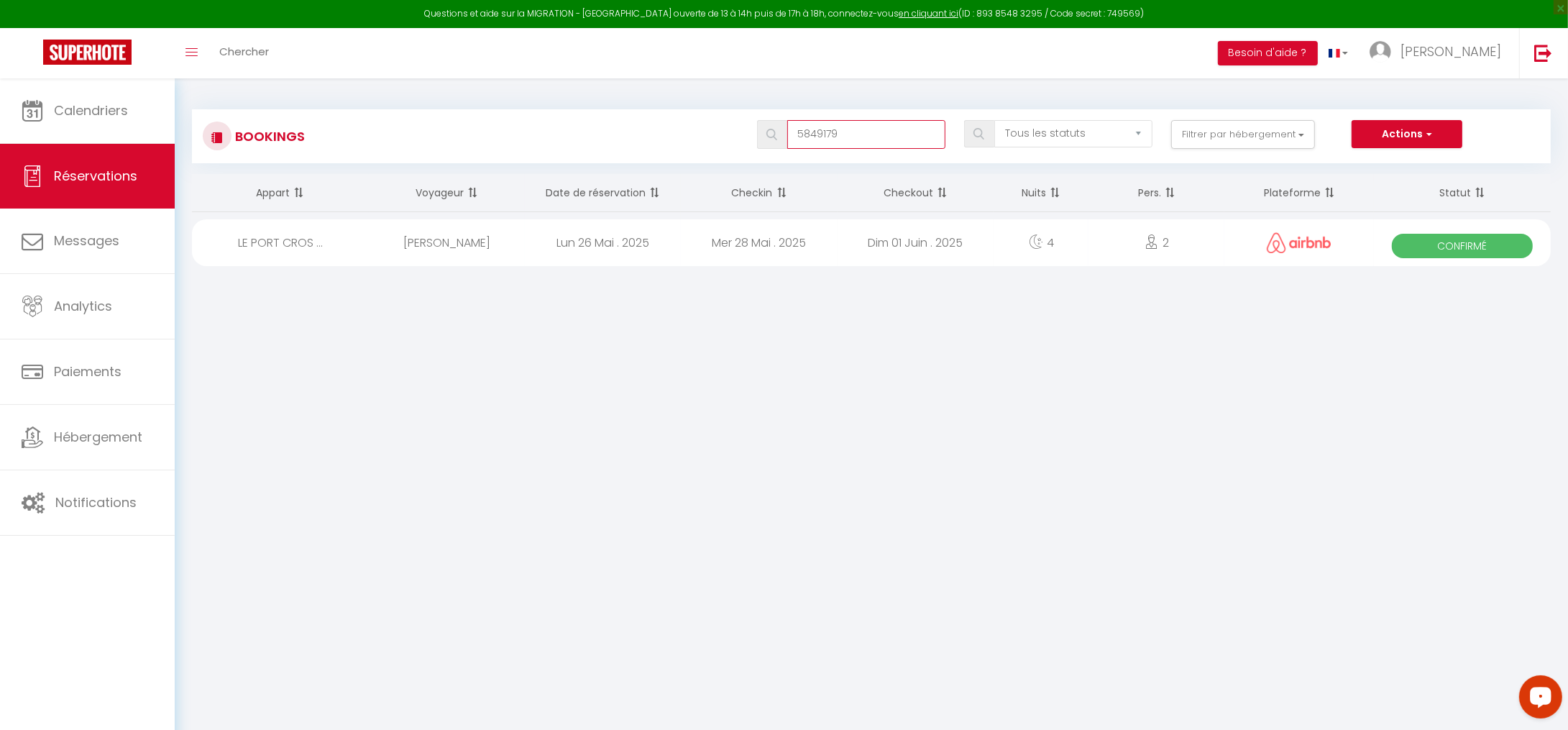
type input "5849179"
click at [270, 240] on div "LE PORT CROS ..." at bounding box center [280, 243] width 177 height 47
select select "OK"
select select "0"
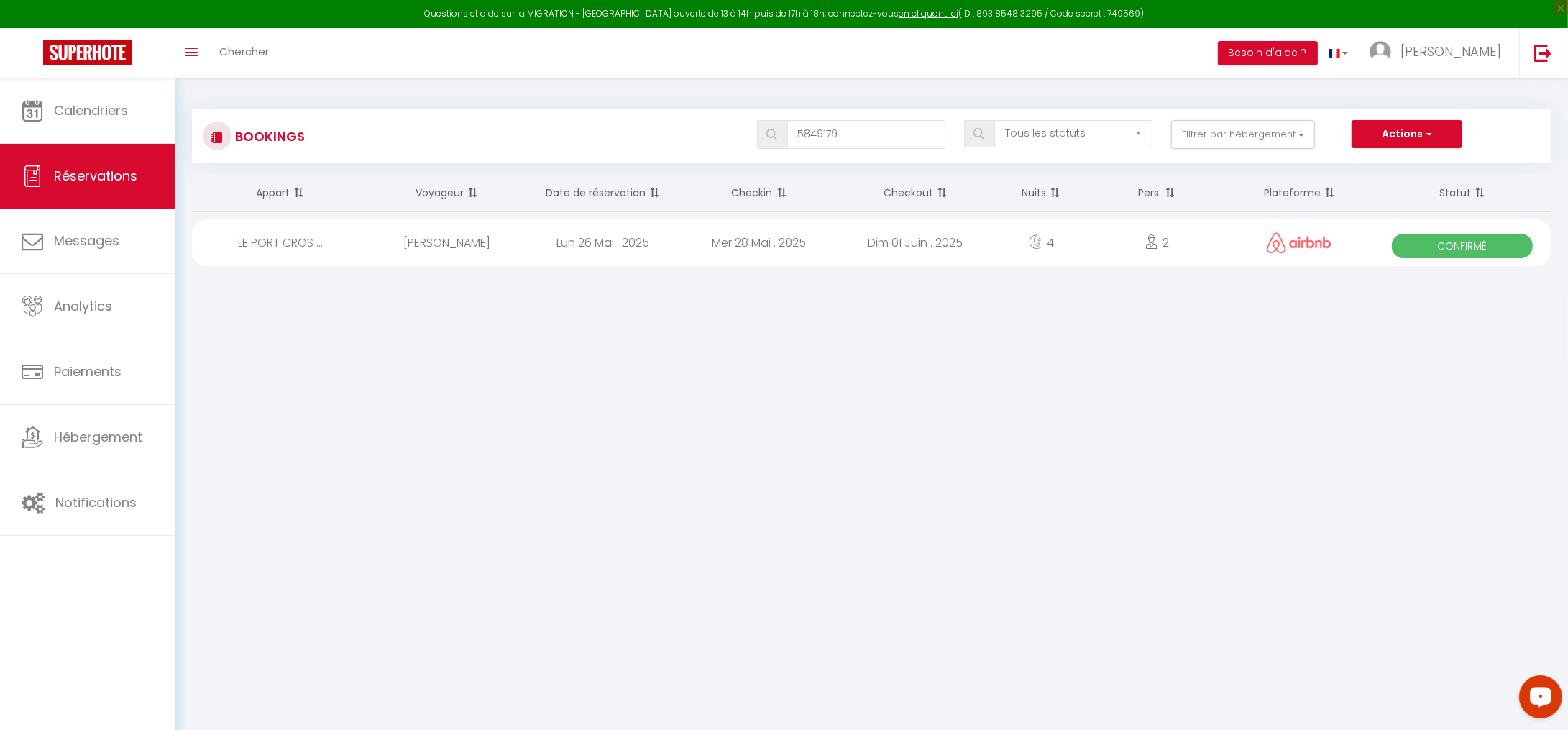
select select "0"
select select "1"
select select
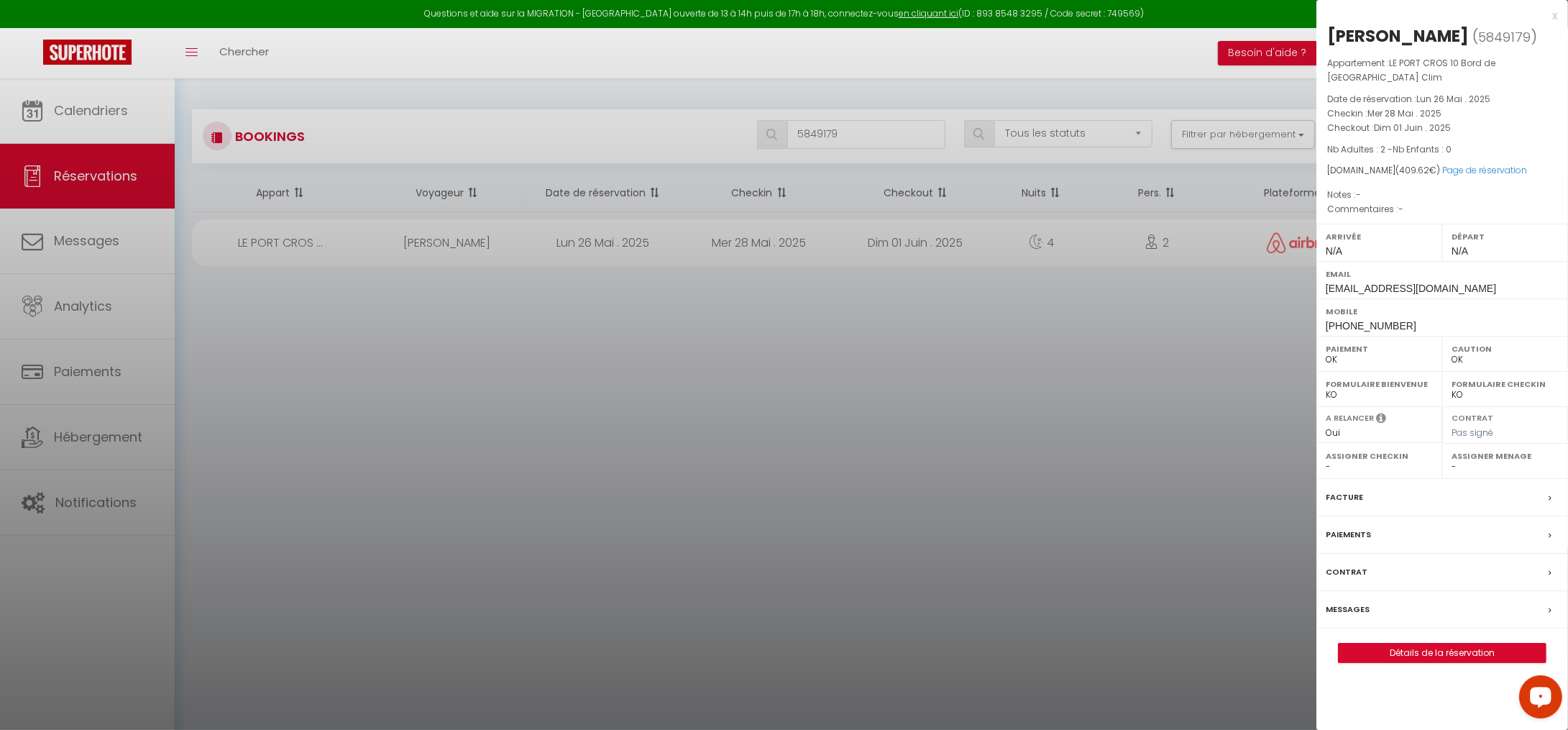
click at [1553, 17] on div "x" at bounding box center [1437, 16] width 241 height 17
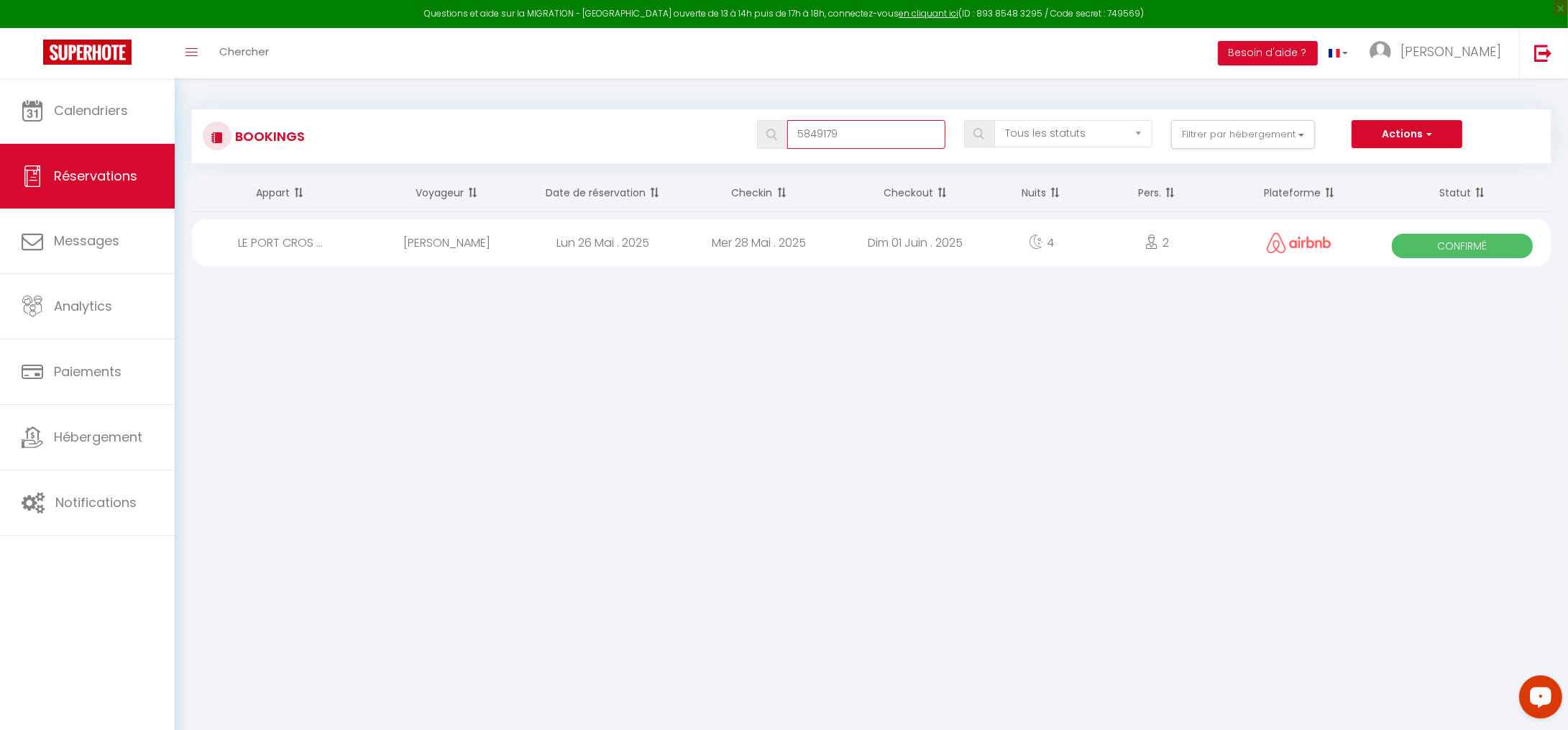
click at [813, 141] on input "5849179" at bounding box center [867, 134] width 158 height 29
paste input "6087760"
type input "6087760"
click at [465, 251] on div "[PERSON_NAME]" at bounding box center [446, 243] width 156 height 47
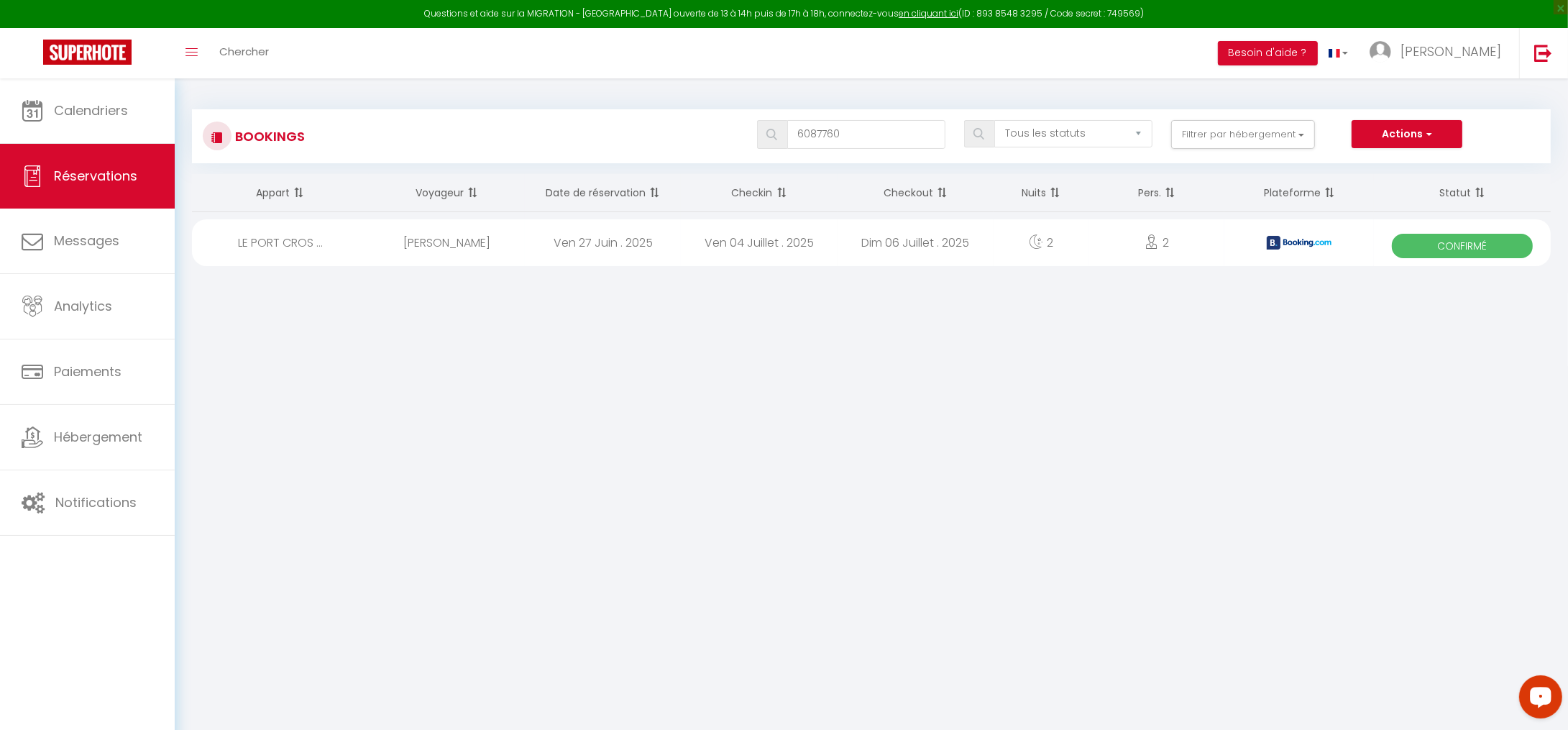
select select "KO"
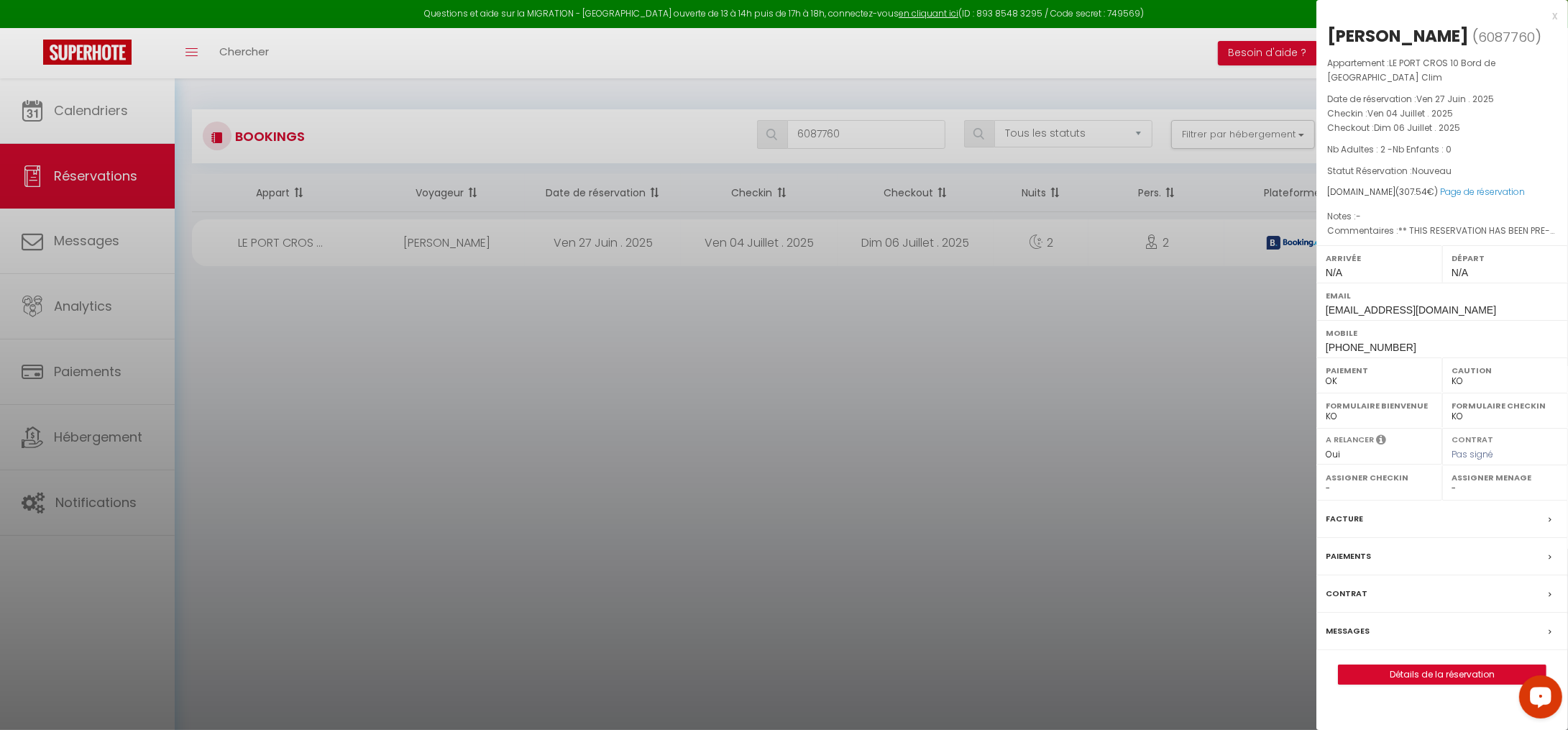
click at [1508, 490] on select "- [PERSON_NAME] [PERSON_NAME] [PERSON_NAME] [PERSON_NAME] [PERSON_NAME] [PERSON…" at bounding box center [1505, 489] width 107 height 13
select select "25610"
click at [1452, 482] on select "- [PERSON_NAME] [PERSON_NAME] [PERSON_NAME] [PERSON_NAME] [PERSON_NAME] [PERSON…" at bounding box center [1505, 489] width 107 height 13
click at [1038, 526] on div at bounding box center [784, 365] width 1568 height 730
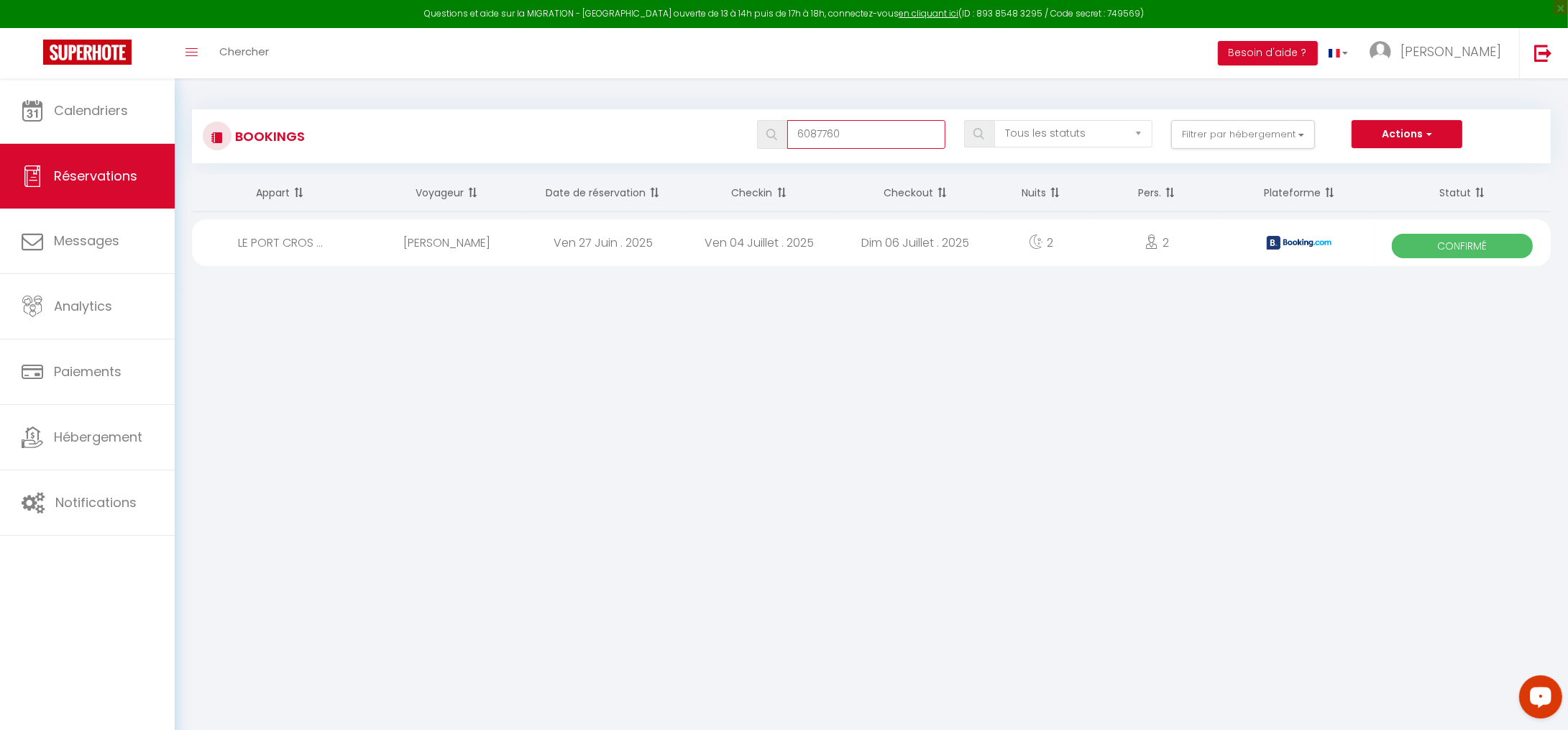
click at [824, 131] on input "6087760" at bounding box center [867, 134] width 158 height 29
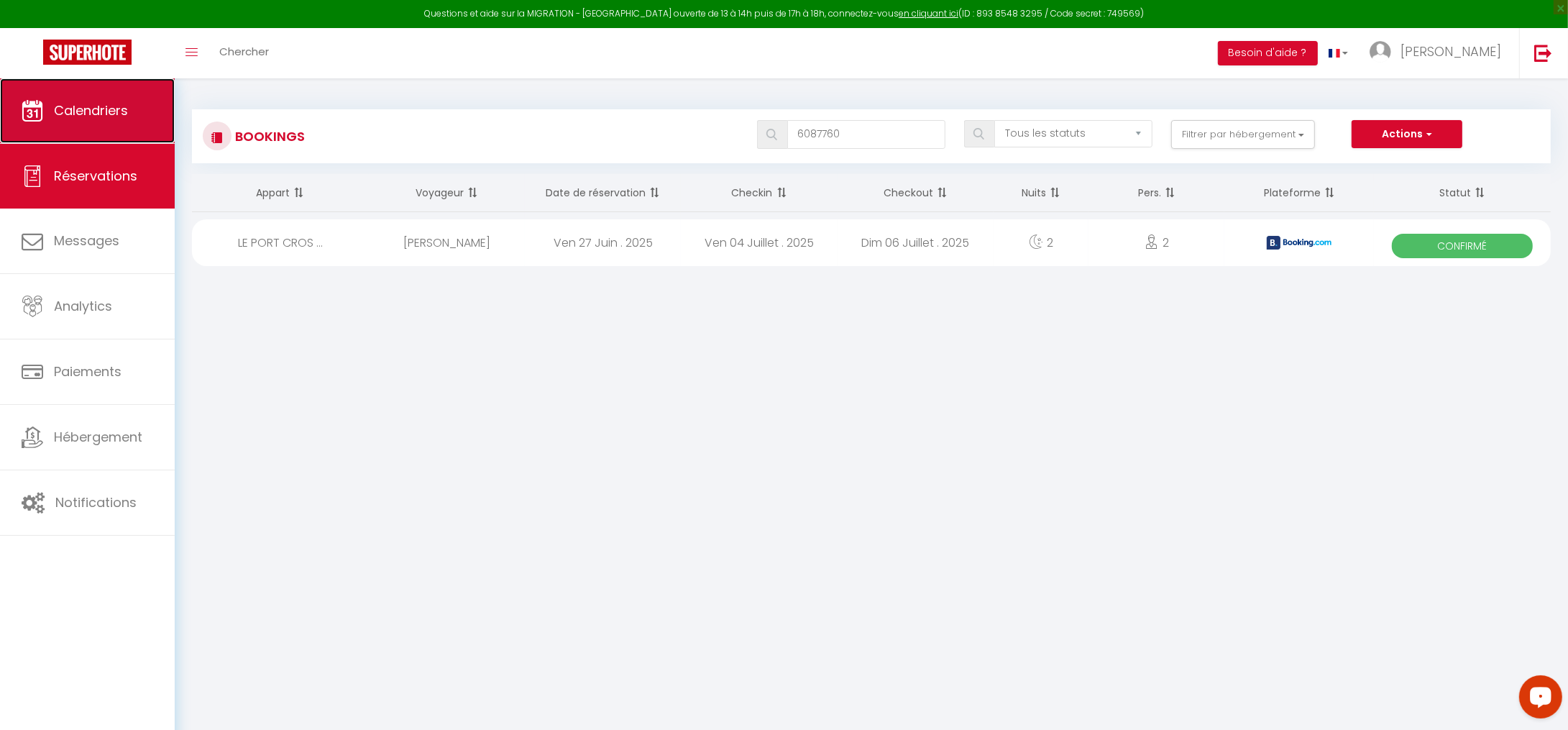
click at [96, 106] on span "Calendriers" at bounding box center [91, 110] width 74 height 18
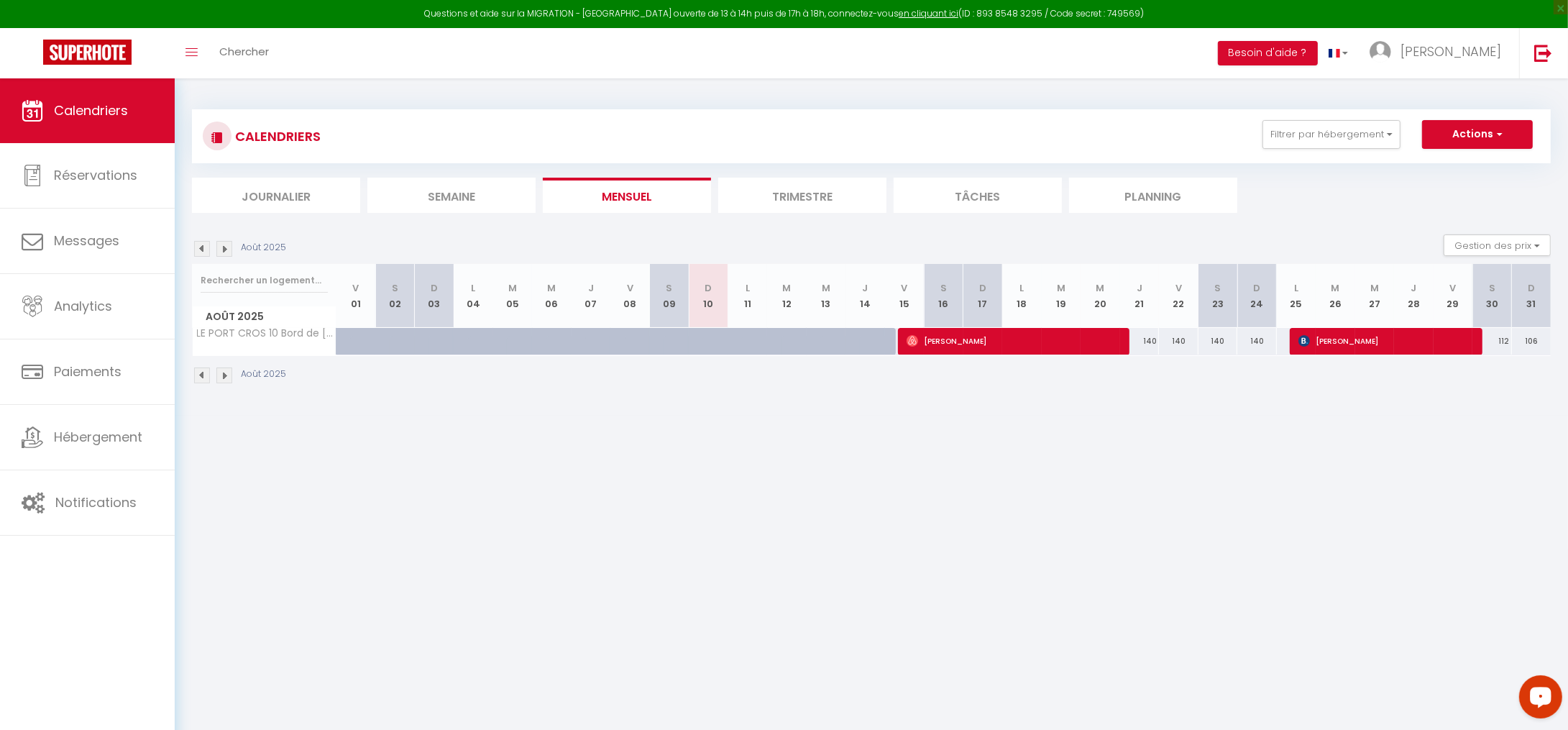
click at [204, 378] on img at bounding box center [202, 375] width 16 height 16
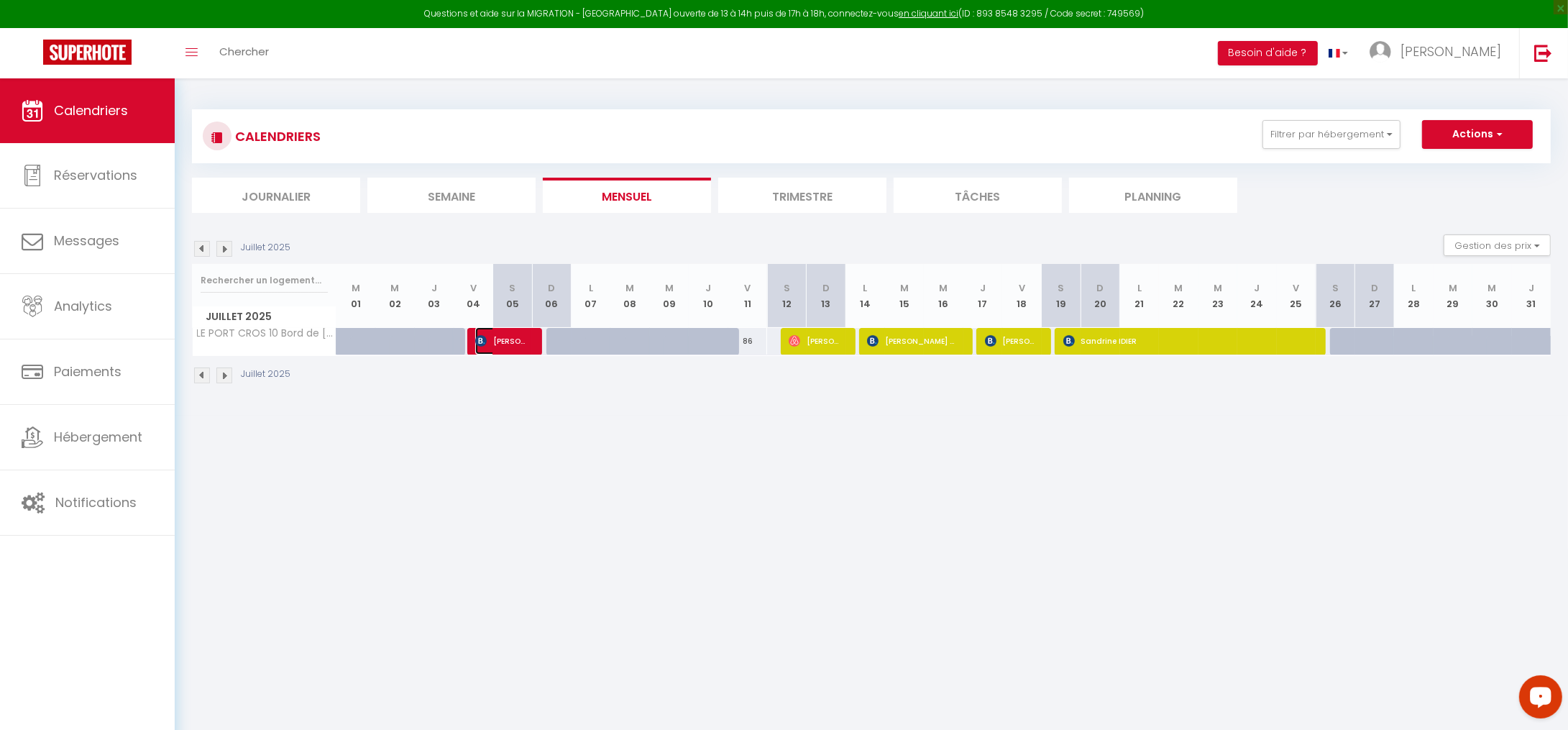
click at [514, 344] on span "[PERSON_NAME]" at bounding box center [501, 341] width 52 height 27
select select "OK"
select select "KO"
select select "0"
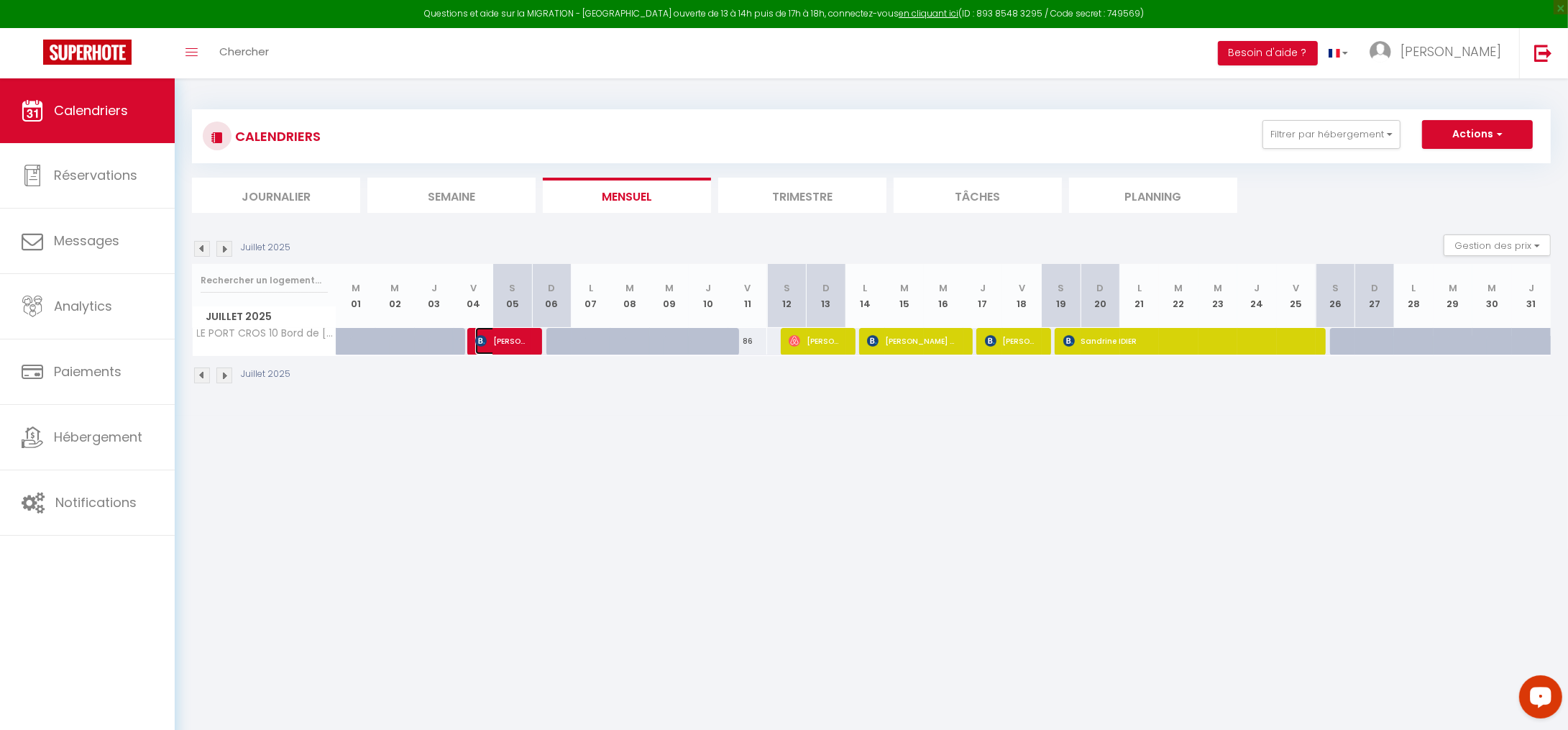
select select "1"
select select
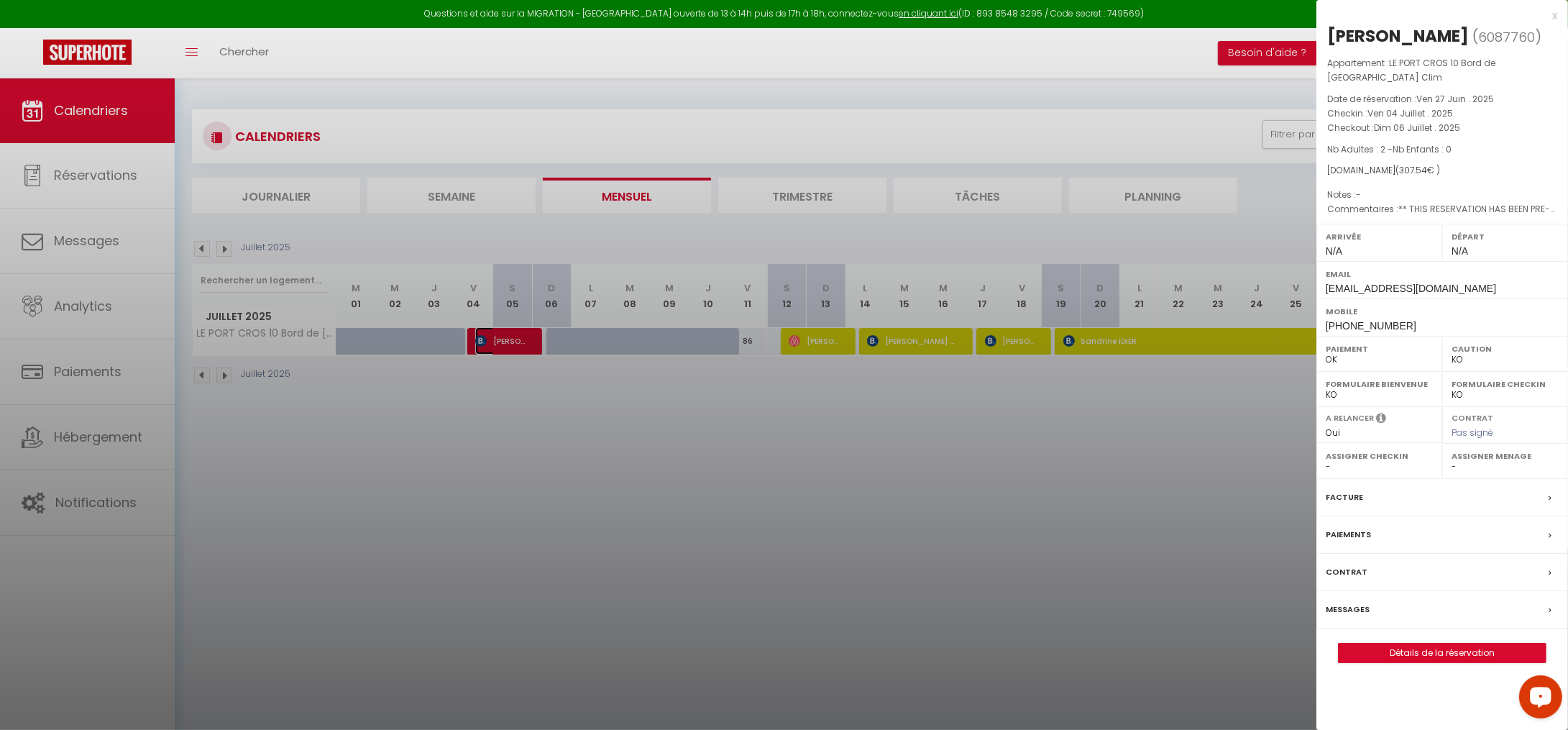
select select "25610"
click at [1485, 463] on label "Assigner Menage" at bounding box center [1505, 455] width 107 height 14
click at [1495, 459] on label "Assigner Menage" at bounding box center [1505, 455] width 107 height 14
click at [1524, 467] on select "- [PERSON_NAME] [PERSON_NAME] [PERSON_NAME] [PERSON_NAME] [PERSON_NAME] [PERSON…" at bounding box center [1505, 467] width 107 height 13
select select
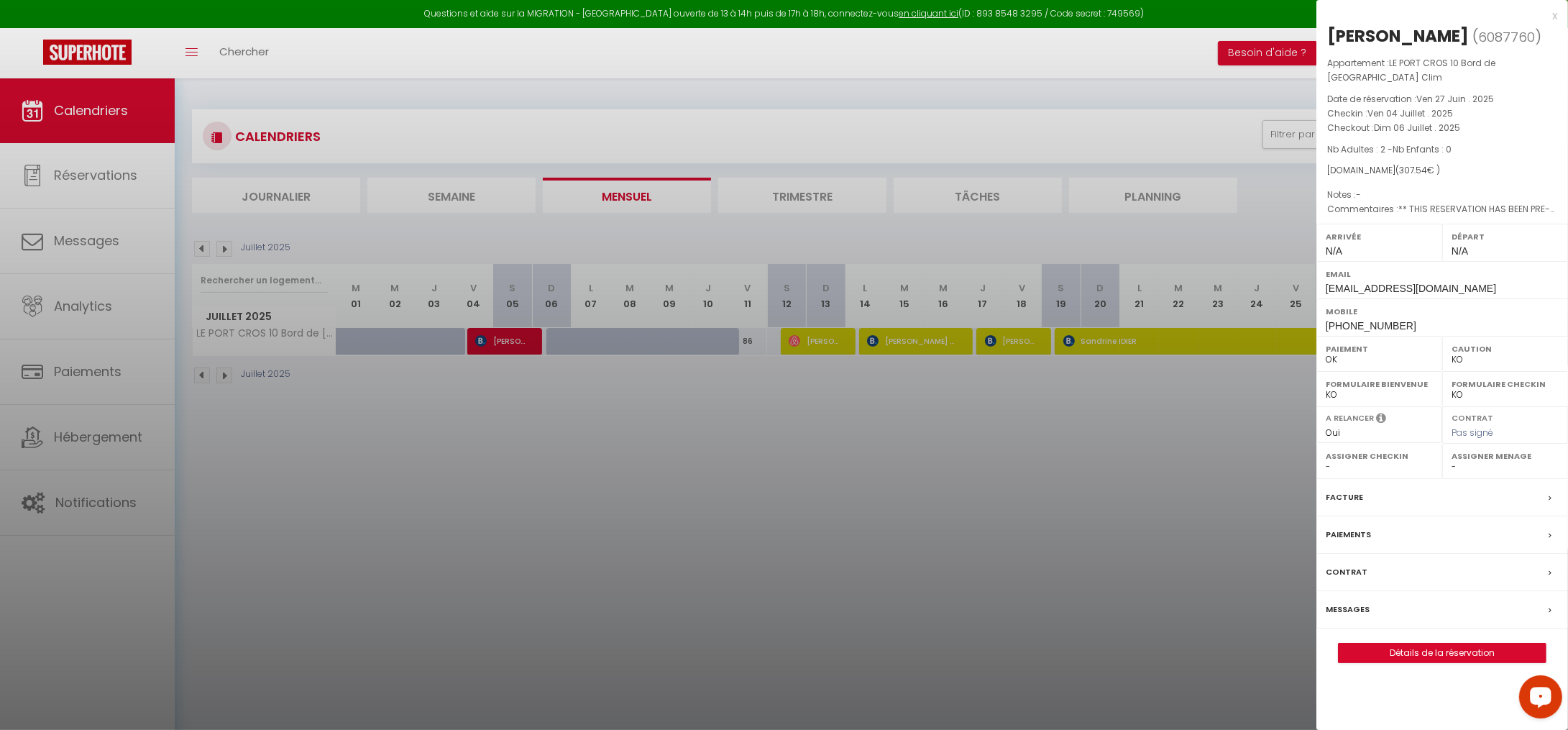
click at [1452, 461] on select "- [PERSON_NAME] [PERSON_NAME] [PERSON_NAME] [PERSON_NAME] [PERSON_NAME] [PERSON…" at bounding box center [1505, 467] width 107 height 13
